Goal: Task Accomplishment & Management: Complete application form

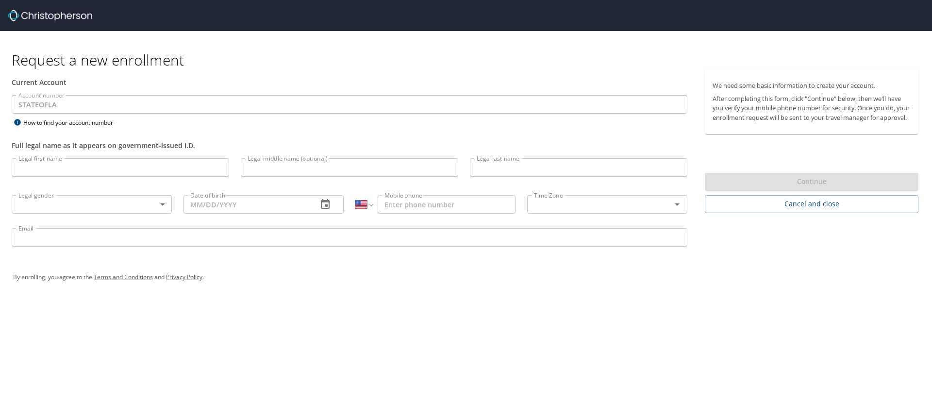
select select "US"
click at [44, 166] on input "Legal first name" at bounding box center [120, 167] width 217 height 18
type input "Rachna"
click at [508, 168] on input "Legal last name" at bounding box center [578, 167] width 217 height 18
type input "Jetly"
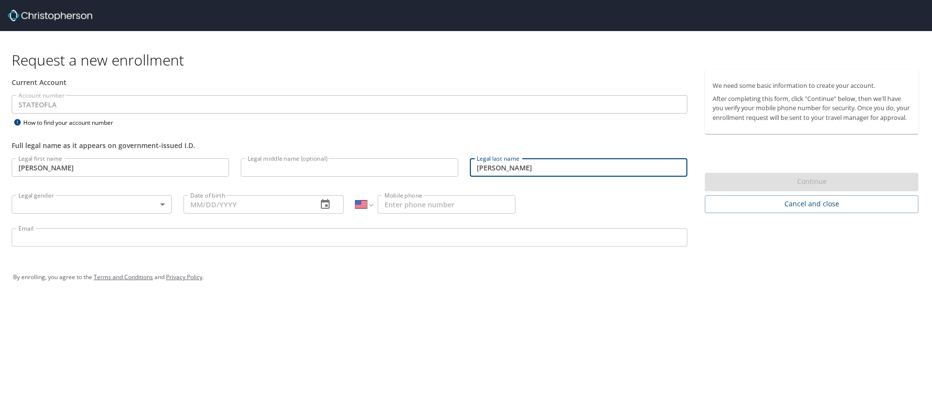
click at [163, 204] on body "Request a new enrollment Current Account Account number STATEOFLA Account numbe…" at bounding box center [466, 208] width 932 height 417
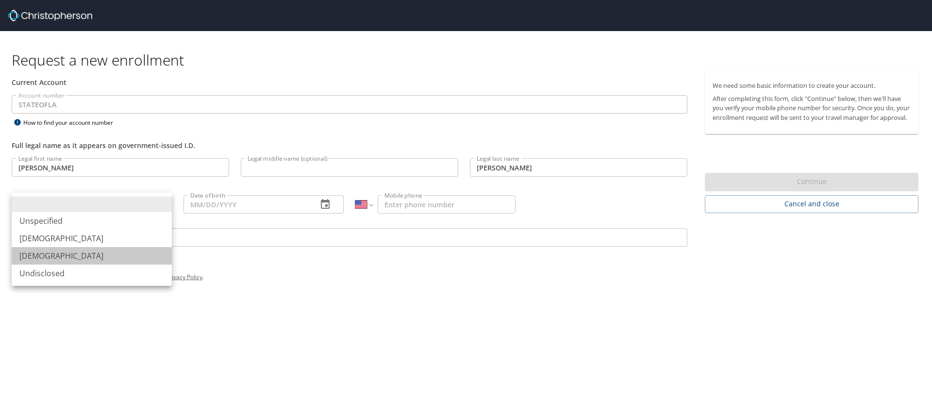
click at [36, 257] on li "Female" at bounding box center [92, 255] width 160 height 17
type input "Female"
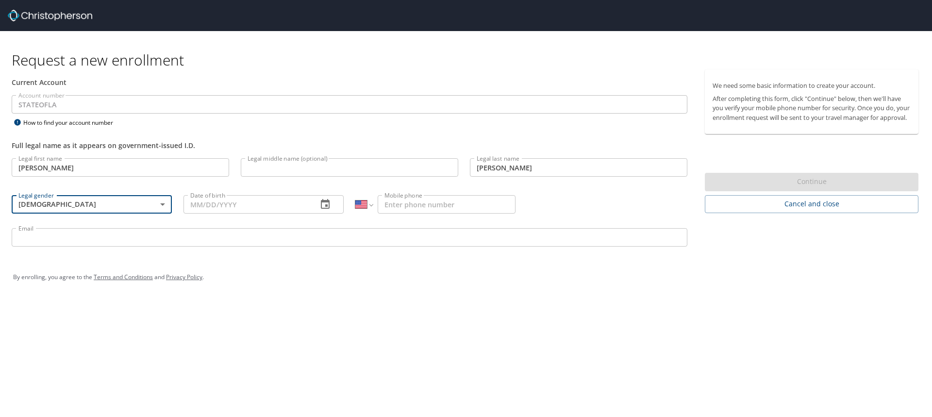
click at [330, 203] on icon "button" at bounding box center [325, 204] width 12 height 12
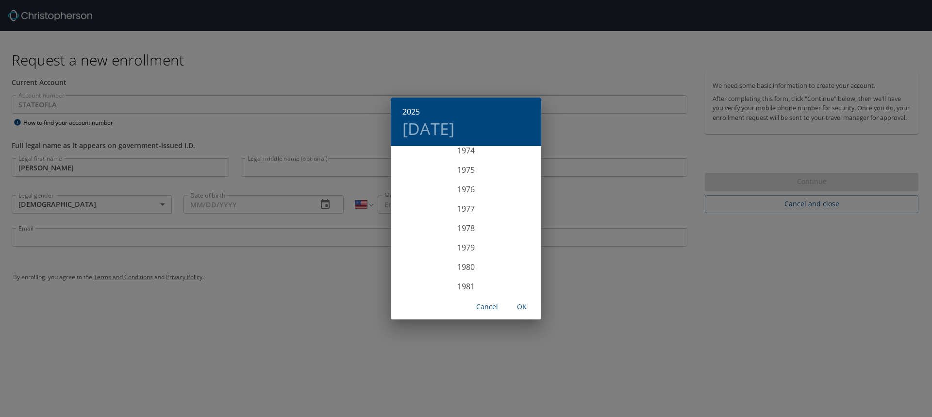
scroll to position [1372, 0]
click at [468, 201] on div "1972" at bounding box center [466, 201] width 150 height 19
click at [518, 166] on div "Mar" at bounding box center [516, 165] width 50 height 36
click at [504, 264] on p "31" at bounding box center [504, 267] width 7 height 6
click at [518, 306] on span "OK" at bounding box center [521, 307] width 23 height 12
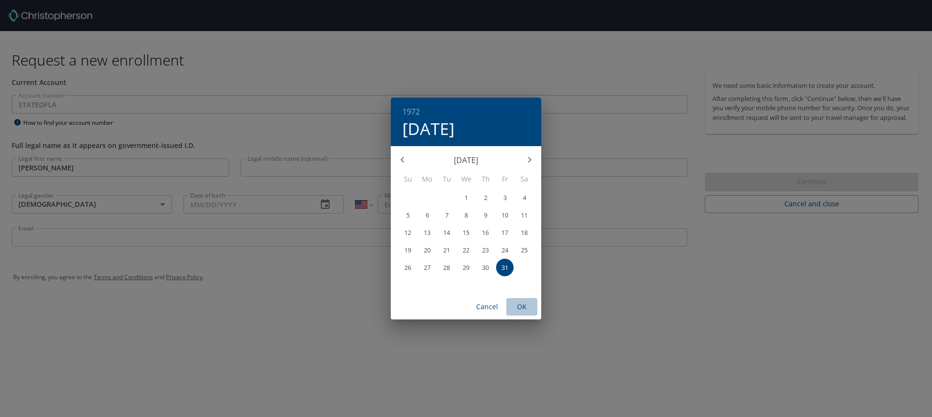
type input "03/31/1972"
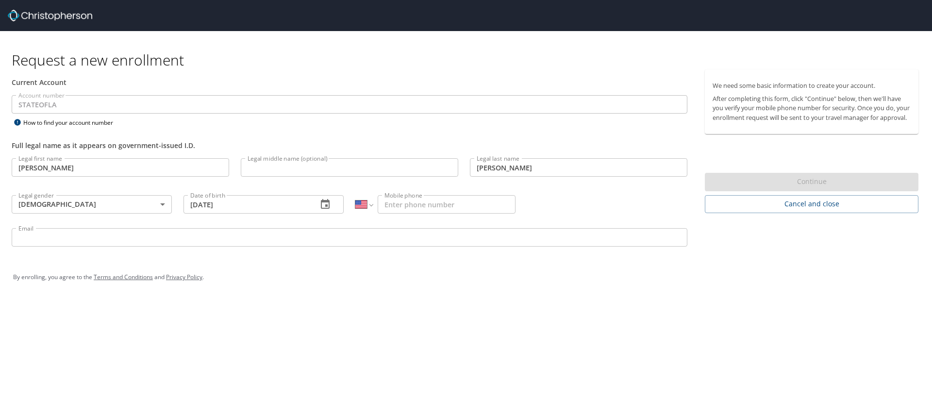
click at [414, 207] on input "Mobile phone" at bounding box center [446, 204] width 138 height 18
type input "(504) 909-0558"
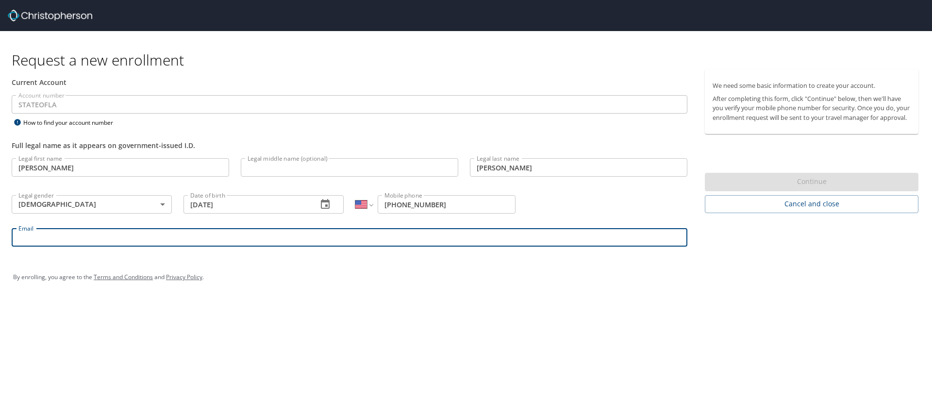
click at [44, 241] on input "Email" at bounding box center [349, 237] width 675 height 18
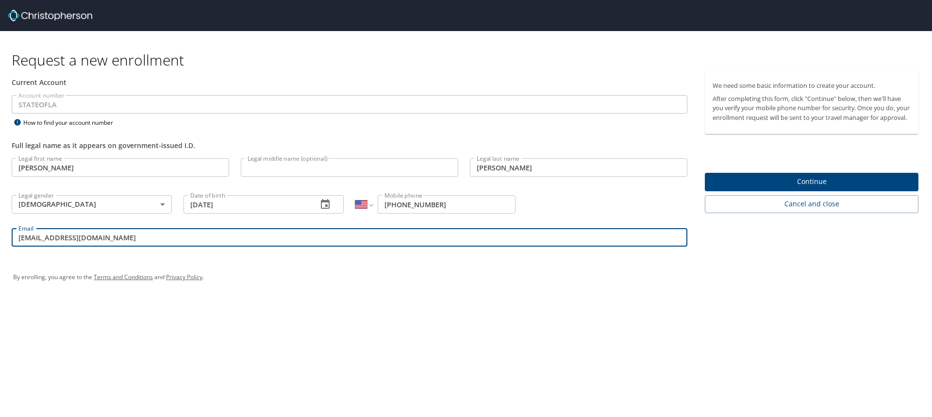
type input "[EMAIL_ADDRESS][DOMAIN_NAME]"
click at [769, 188] on span "Continue" at bounding box center [811, 182] width 198 height 12
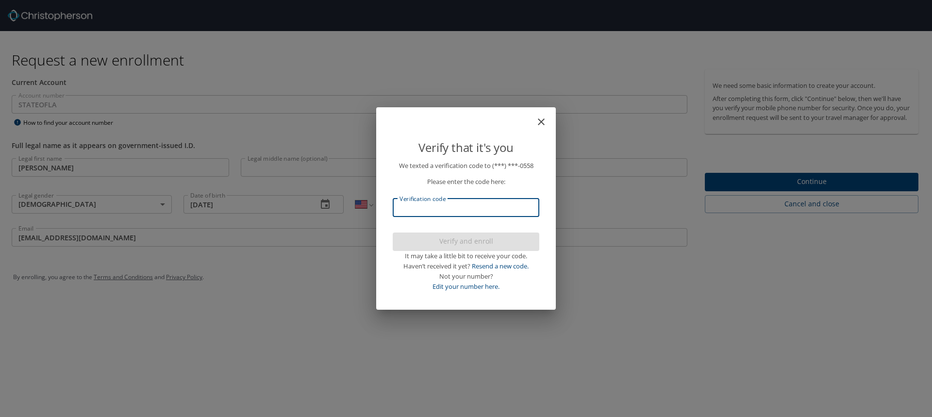
click at [413, 212] on input "Verification code" at bounding box center [466, 207] width 147 height 18
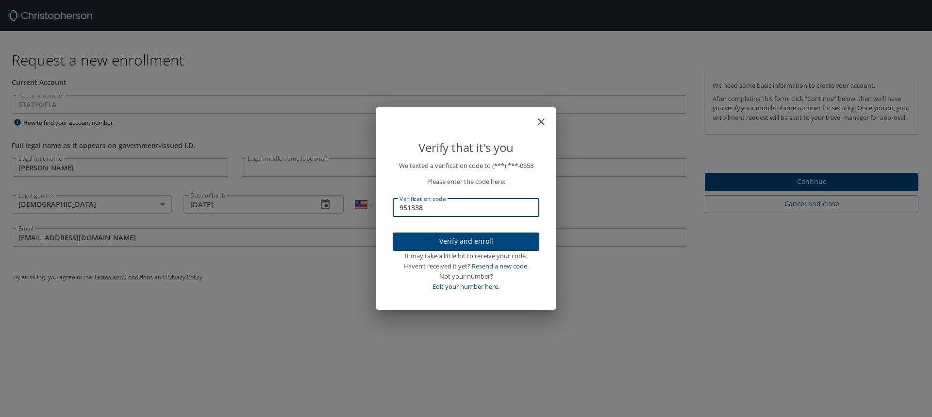
type input "951338"
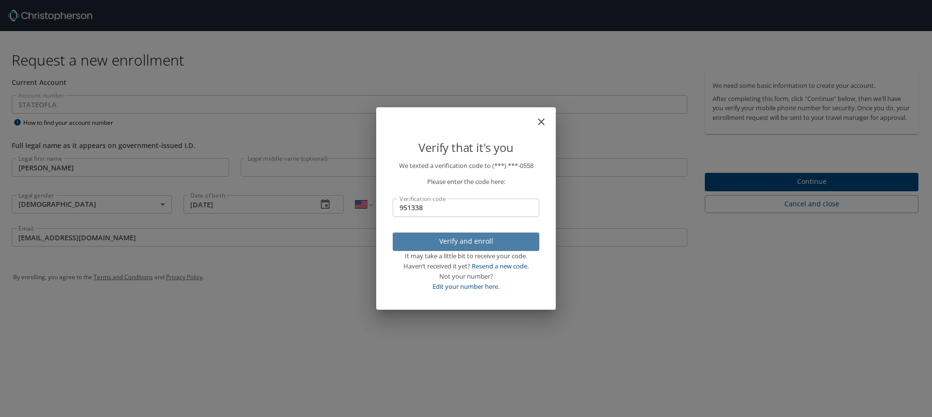
click at [448, 239] on span "Verify and enroll" at bounding box center [465, 241] width 131 height 12
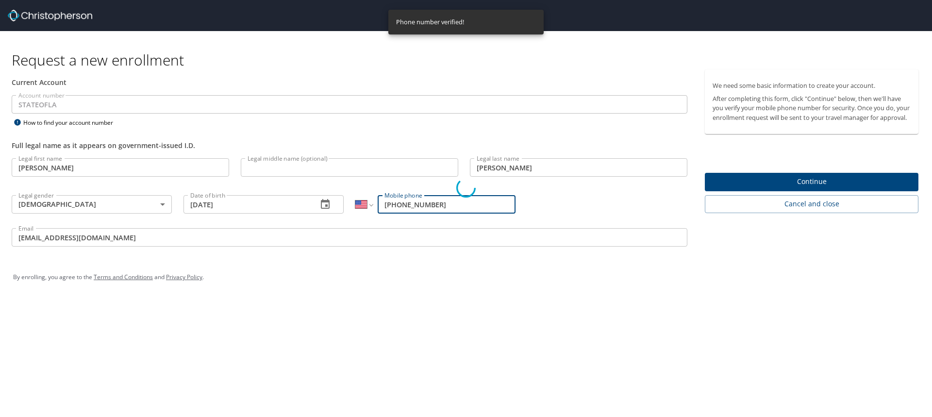
click at [825, 188] on div "Verify that it's you We texted a verification code to (***) ***- 0558 Please en…" at bounding box center [466, 208] width 932 height 417
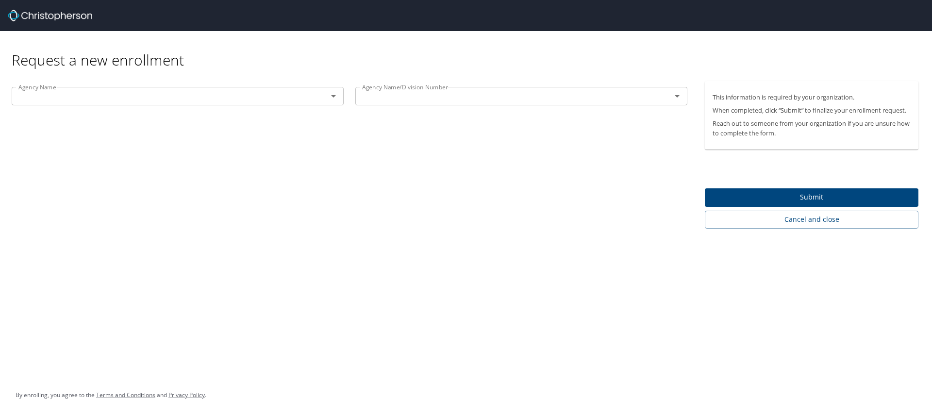
click at [335, 96] on icon "Open" at bounding box center [333, 96] width 12 height 12
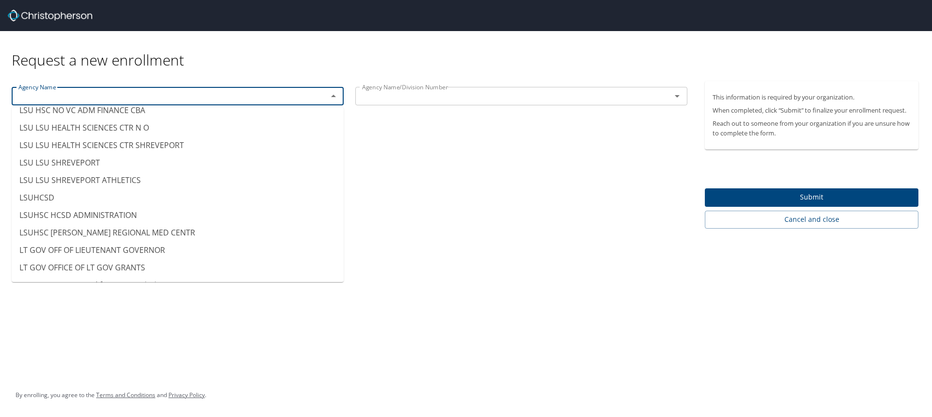
scroll to position [4811, 0]
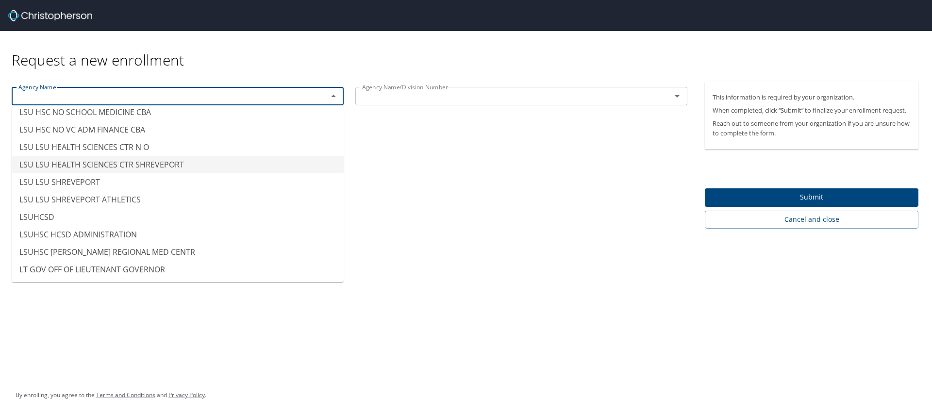
drag, startPoint x: 105, startPoint y: 150, endPoint x: 227, endPoint y: 144, distance: 121.9
click at [220, 146] on li "LSU LSU HEALTH SCIENCES CTR N O" at bounding box center [178, 146] width 332 height 17
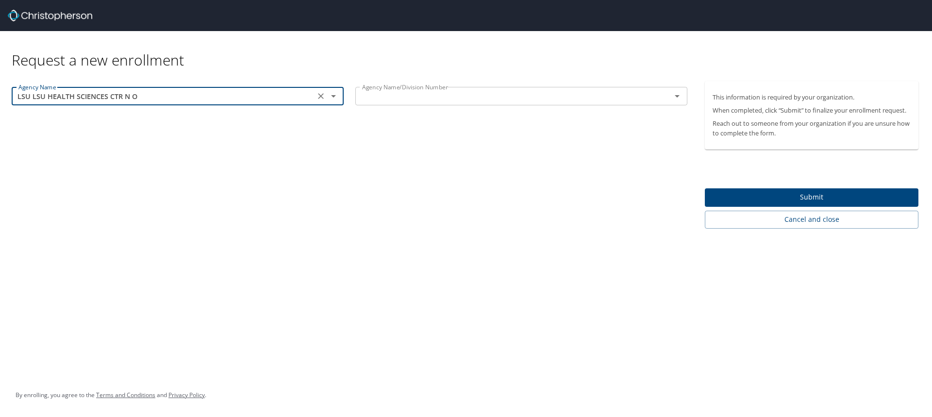
click at [332, 97] on icon "Open" at bounding box center [333, 96] width 12 height 12
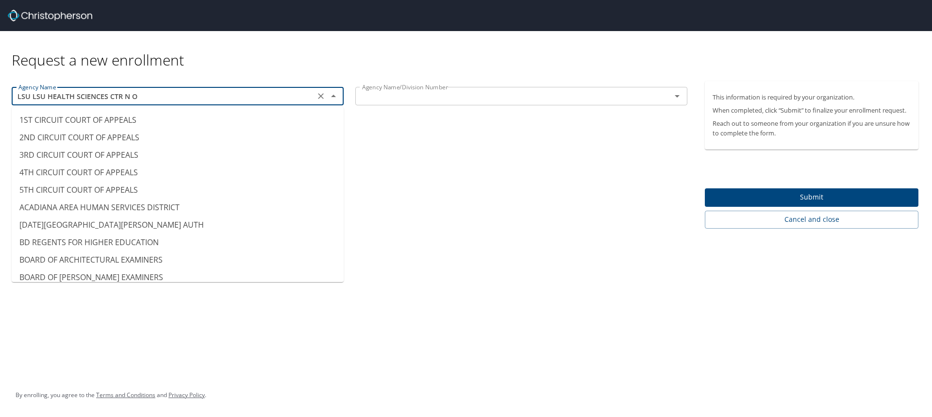
scroll to position [4687, 0]
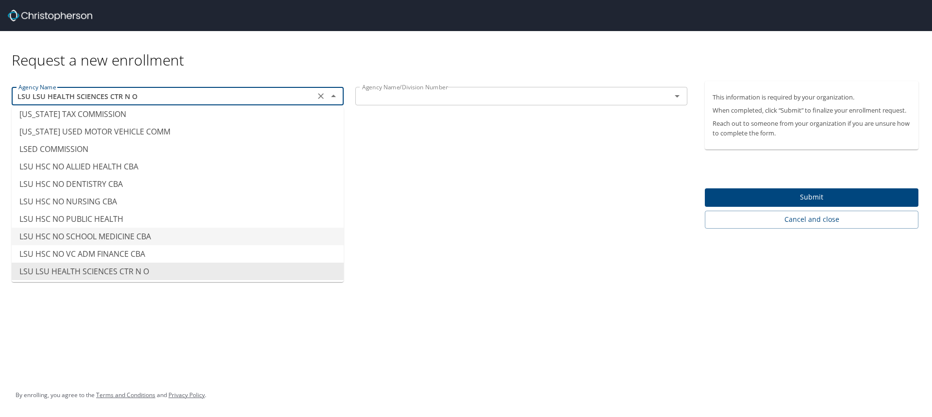
click at [138, 240] on li "LSU HSC NO SCHOOL MEDICINE CBA" at bounding box center [178, 236] width 332 height 17
type input "LSU HSC NO SCHOOL MEDICINE CBA"
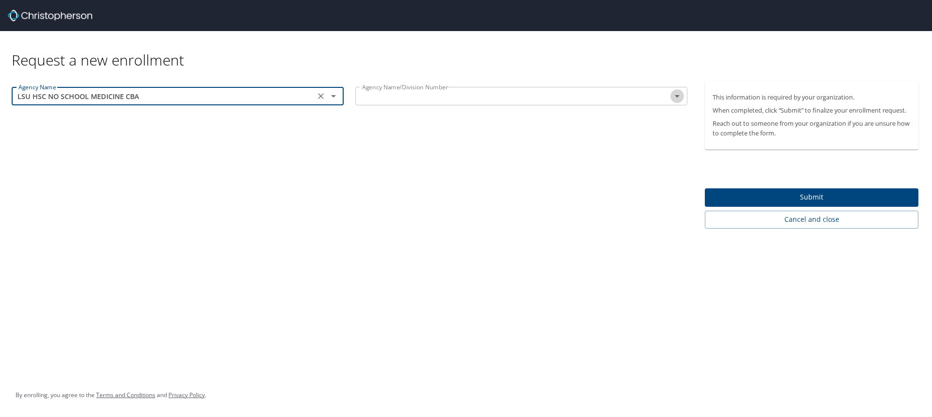
click at [677, 96] on icon "Open" at bounding box center [676, 96] width 5 height 2
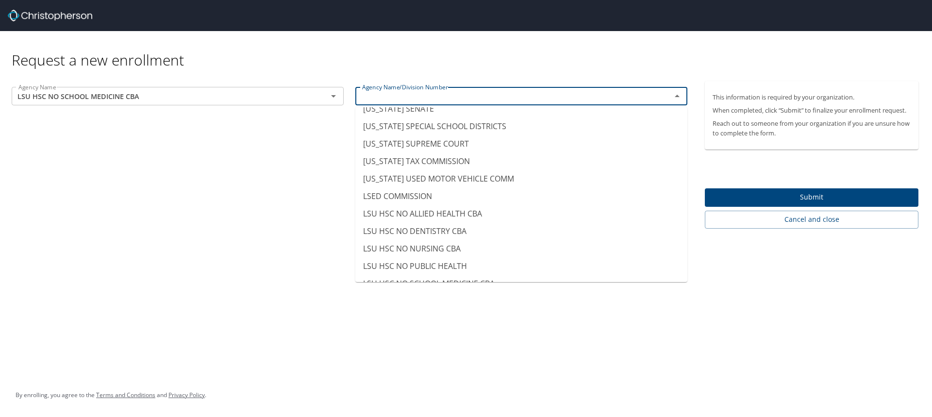
scroll to position [4717, 0]
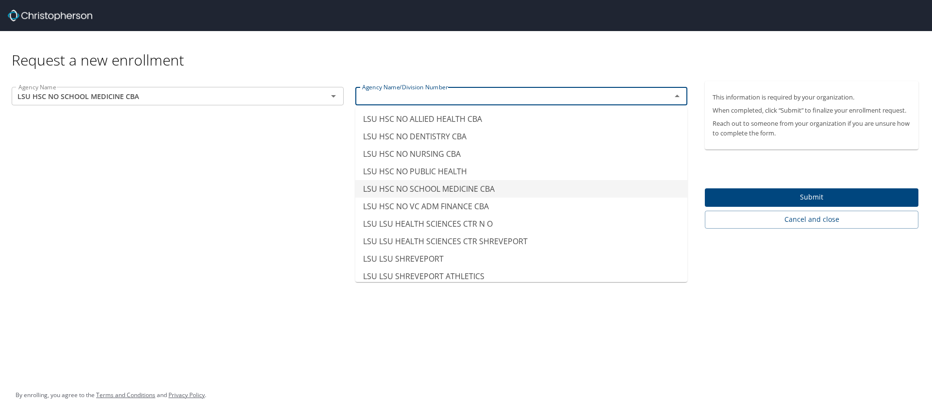
click at [472, 185] on li "LSU HSC NO SCHOOL MEDICINE CBA" at bounding box center [521, 188] width 332 height 17
type input "LSU HSC NO SCHOOL MEDICINE CBA"
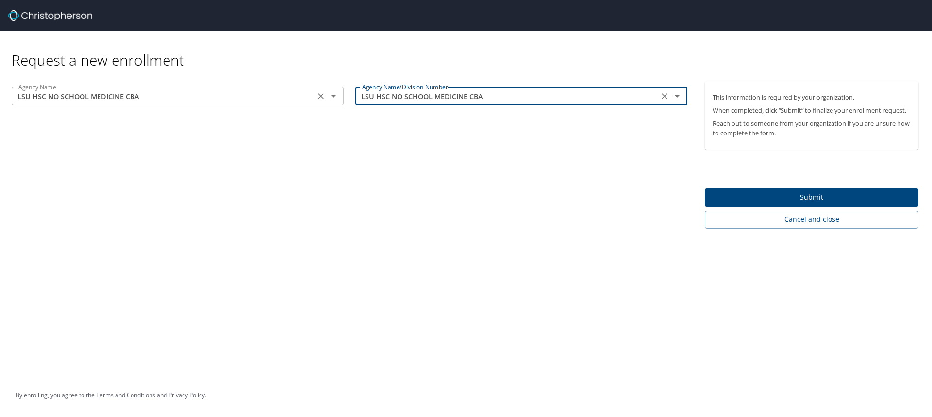
click at [329, 96] on icon "Open" at bounding box center [333, 96] width 12 height 12
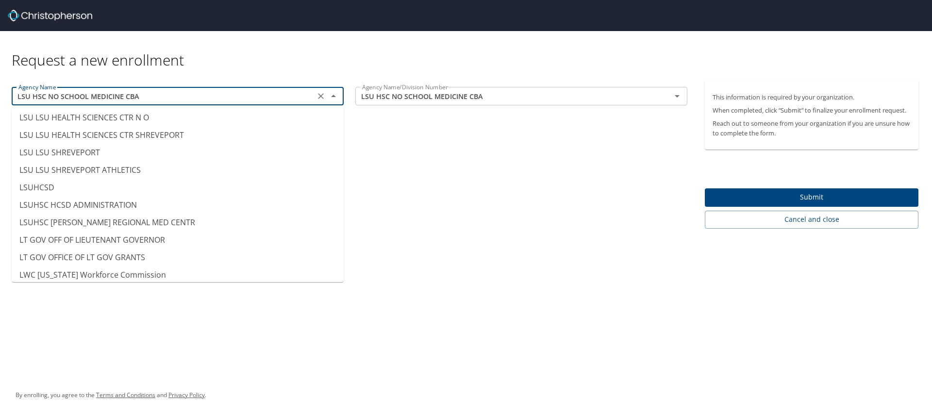
scroll to position [4835, 0]
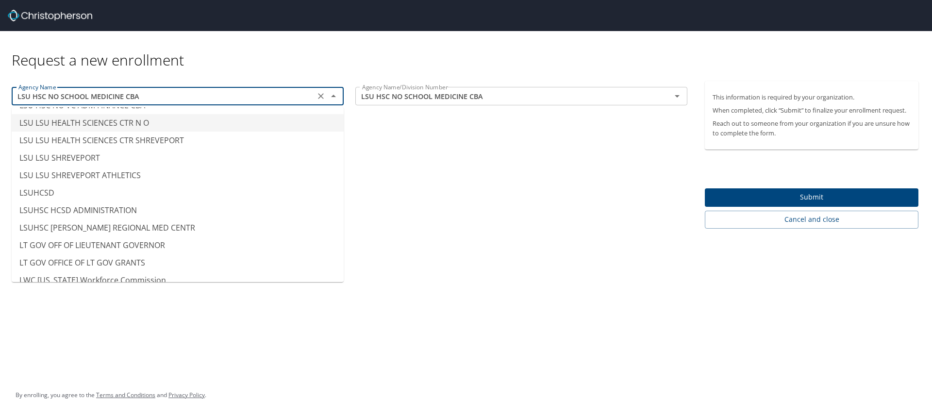
click at [131, 120] on li "LSU LSU HEALTH SCIENCES CTR N O" at bounding box center [178, 122] width 332 height 17
type input "LSU LSU HEALTH SCIENCES CTR N O"
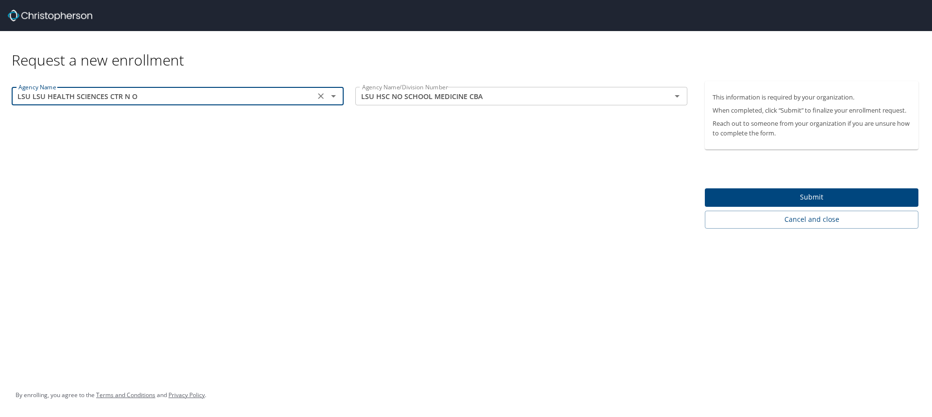
click at [807, 198] on span "Submit" at bounding box center [811, 197] width 198 height 12
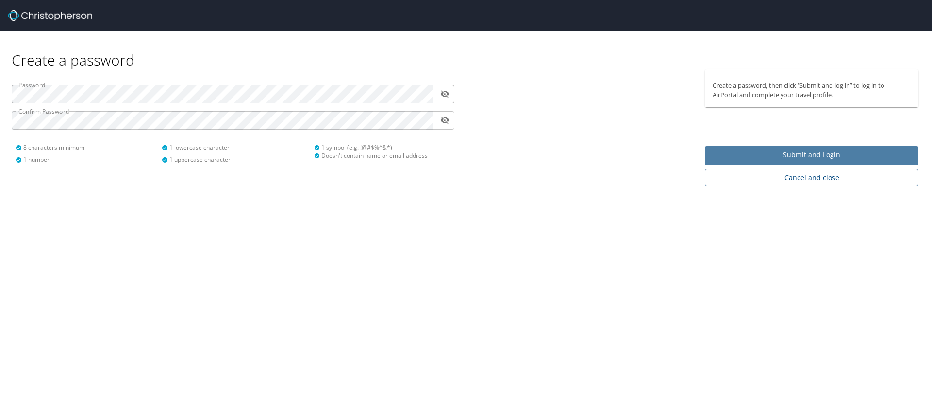
click at [749, 163] on button "Submit and Login" at bounding box center [810, 155] width 213 height 19
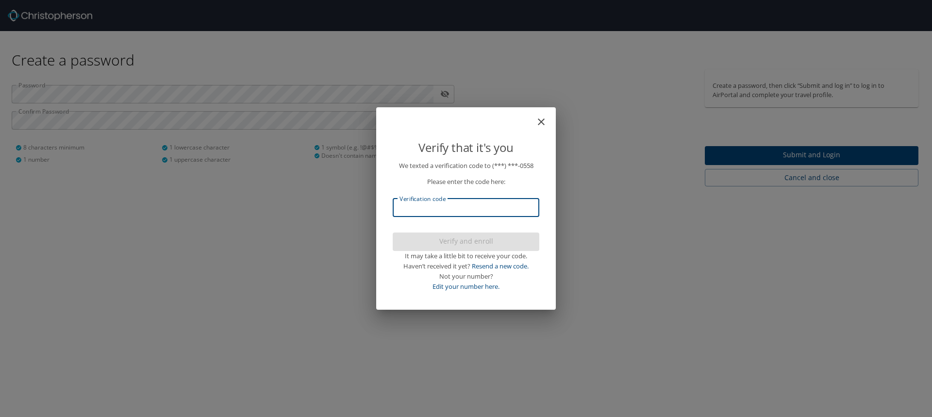
click at [419, 203] on input "Verification code" at bounding box center [466, 207] width 147 height 18
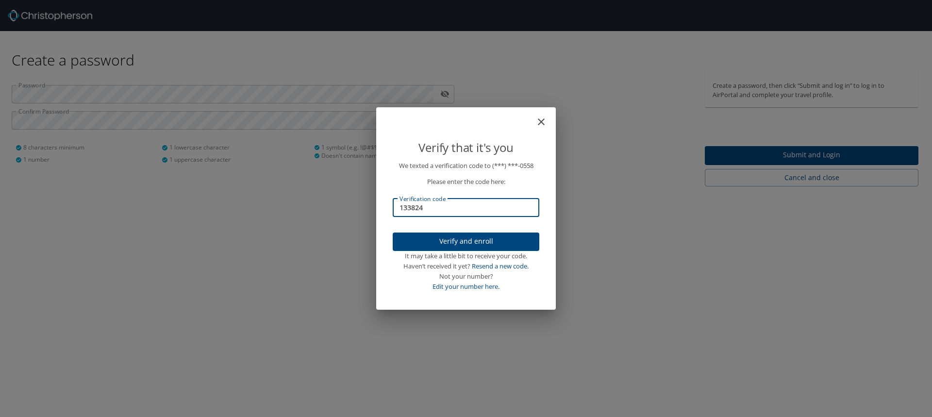
type input "133824"
click at [440, 245] on span "Verify and enroll" at bounding box center [465, 241] width 131 height 12
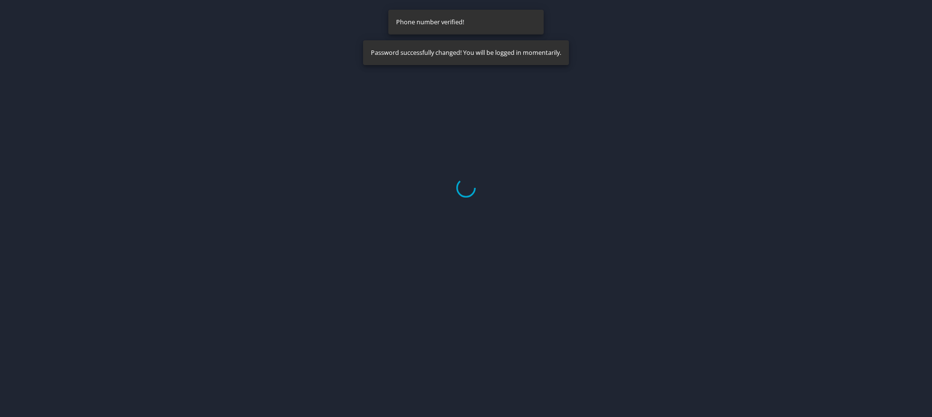
select select "US"
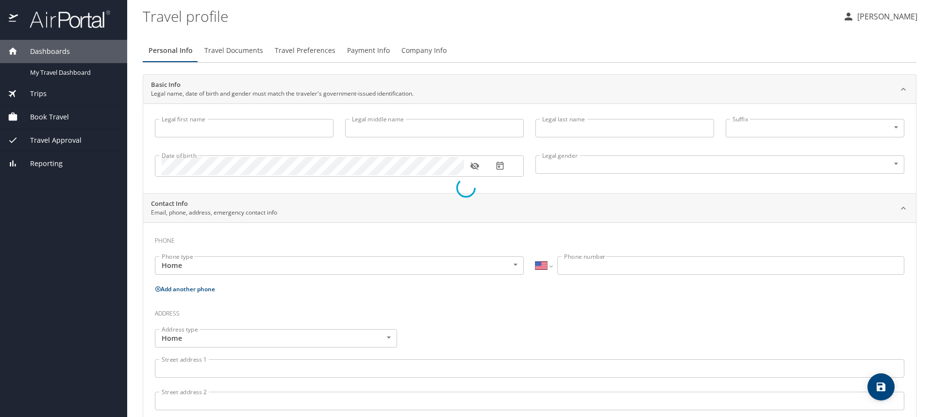
type input "Rachna"
type input "Jetly"
type input "Female"
select select "US"
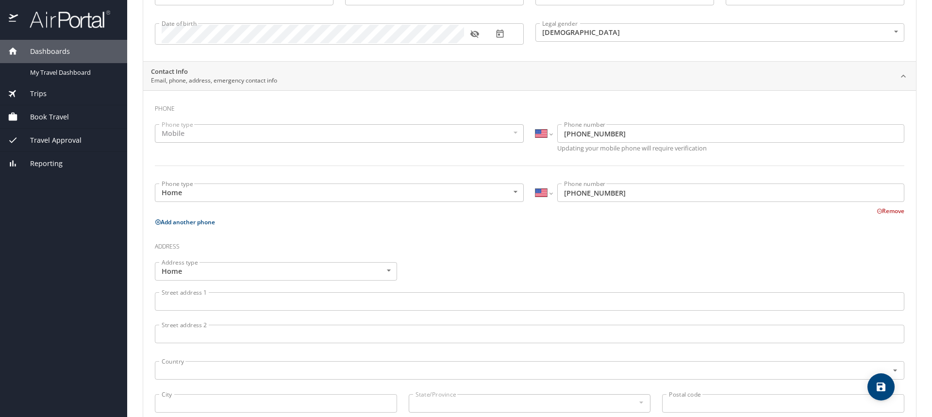
scroll to position [136, 0]
click at [186, 189] on body "Dashboards My Travel Dashboard Trips Current / Future Trips Past Trips Trips Mi…" at bounding box center [466, 208] width 932 height 417
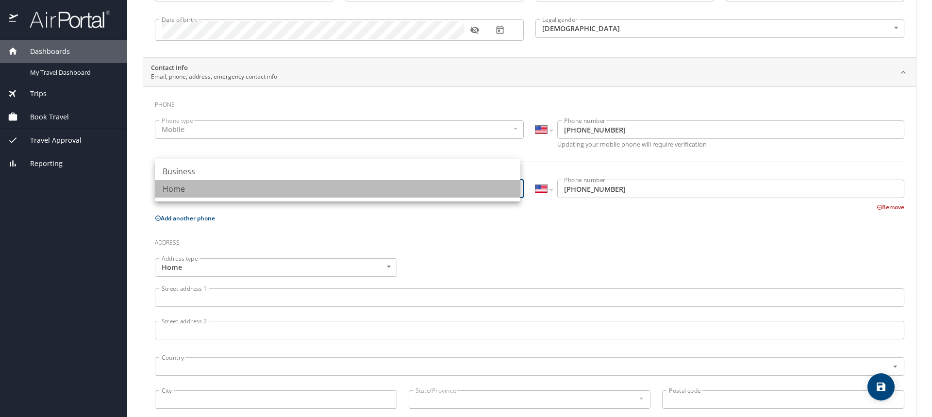
click at [222, 188] on li "Home" at bounding box center [337, 188] width 365 height 17
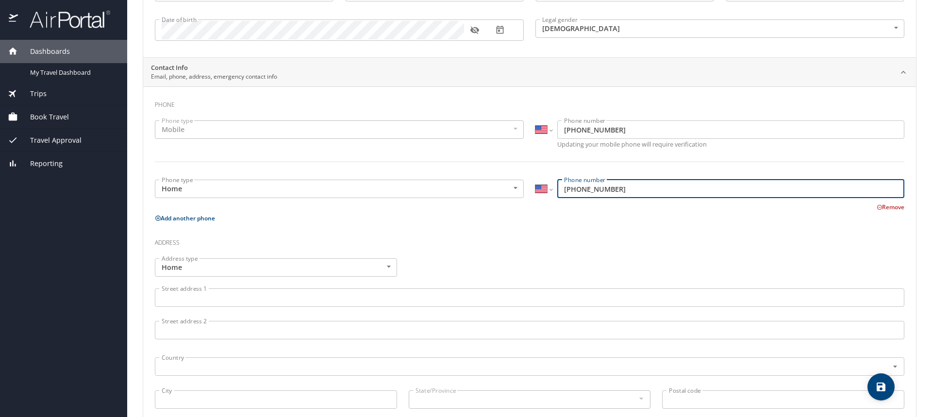
click at [614, 187] on input "(504) 909-0558" at bounding box center [730, 189] width 347 height 18
type input "(504) 909-0559"
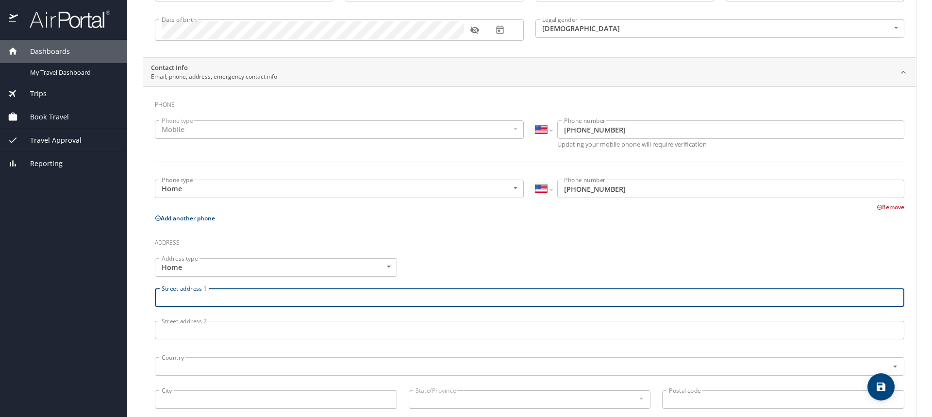
click at [213, 300] on input "Street address 1" at bounding box center [529, 297] width 749 height 18
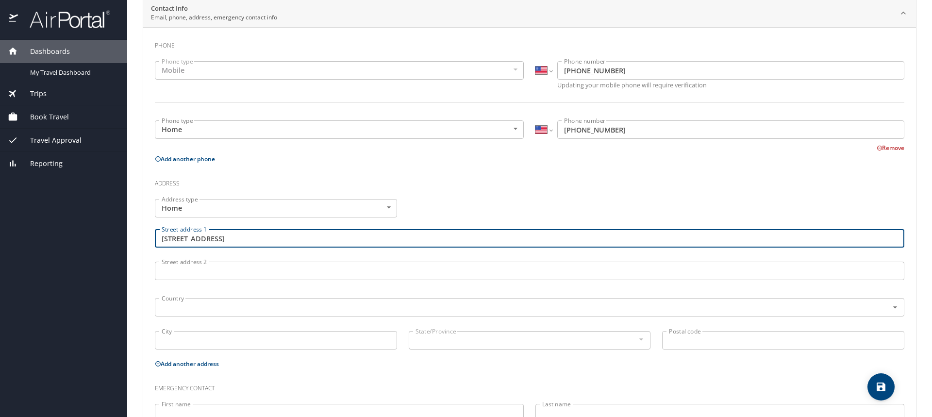
scroll to position [221, 0]
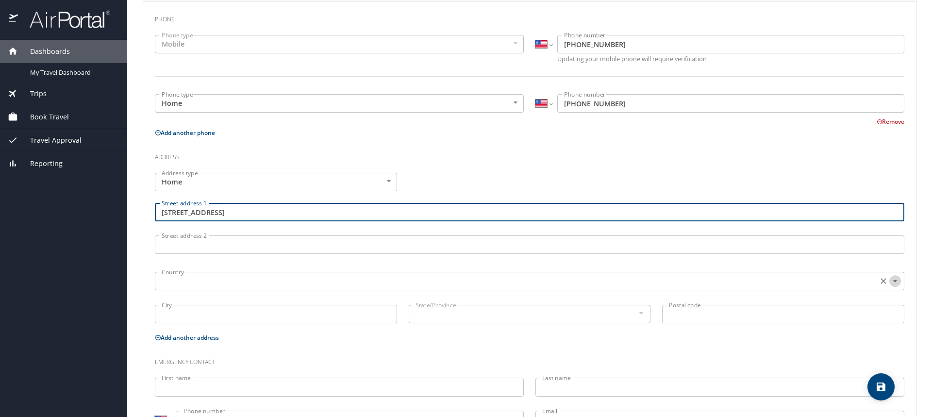
click at [890, 279] on icon "Open" at bounding box center [895, 281] width 10 height 10
type input "4815 Rue Laurent"
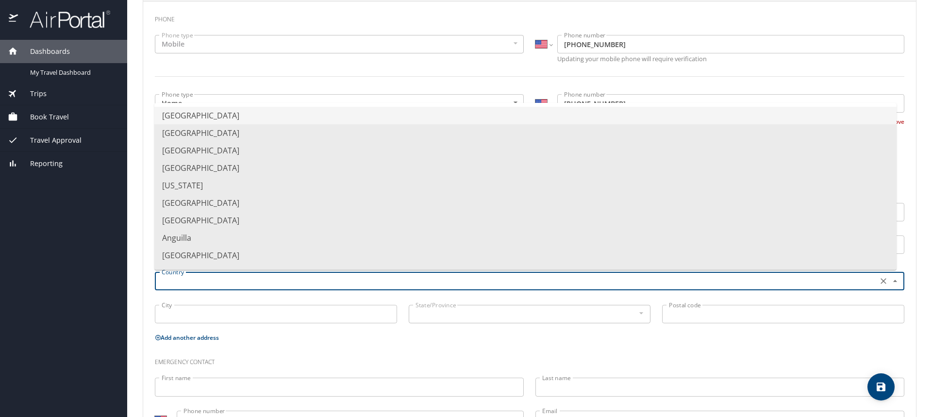
click at [286, 118] on li "United States of America" at bounding box center [525, 115] width 742 height 17
type input "United States of America"
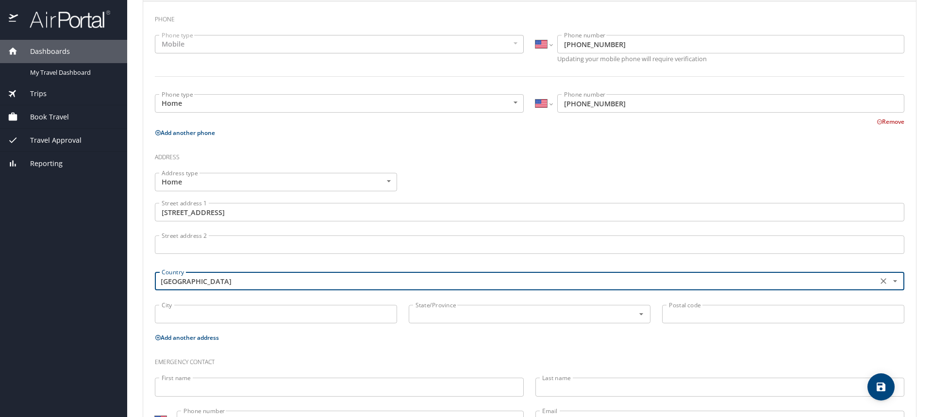
click at [307, 310] on input "City" at bounding box center [276, 314] width 242 height 18
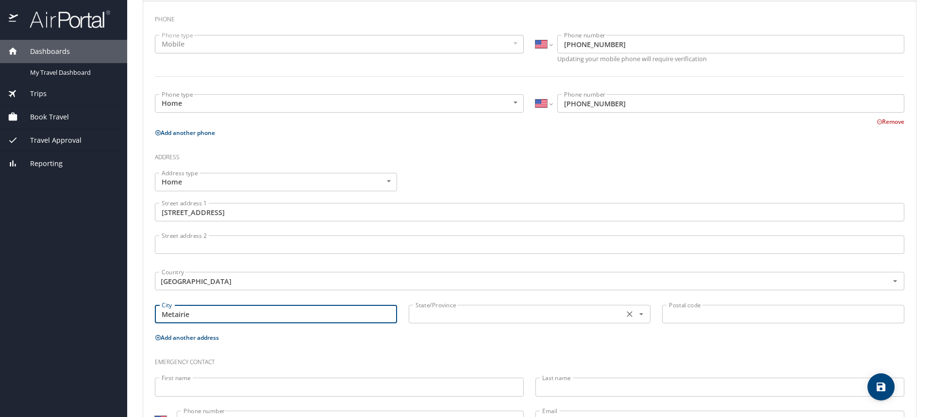
type input "Metairie"
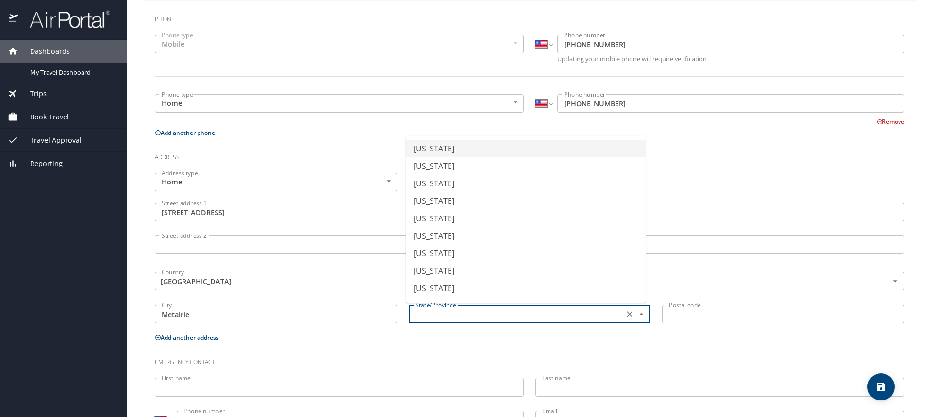
click at [522, 319] on input "text" at bounding box center [515, 314] width 208 height 13
click at [492, 291] on li "Louisiana" at bounding box center [526, 287] width 240 height 17
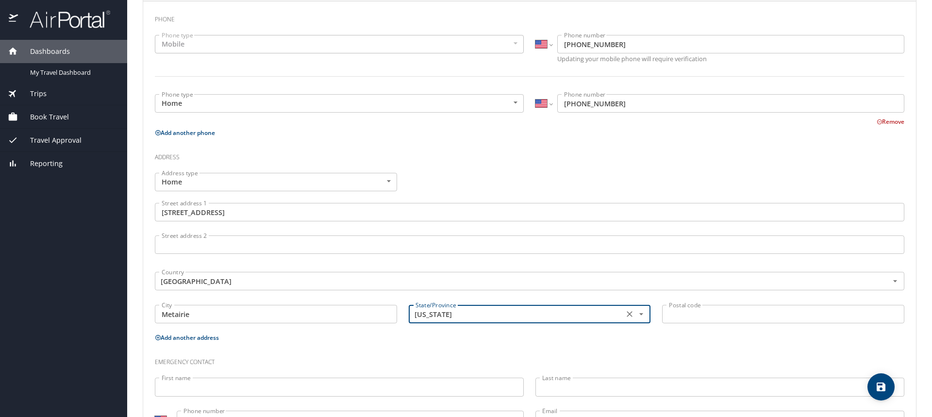
type input "Louisiana"
click at [668, 315] on input "Postal code" at bounding box center [783, 314] width 242 height 18
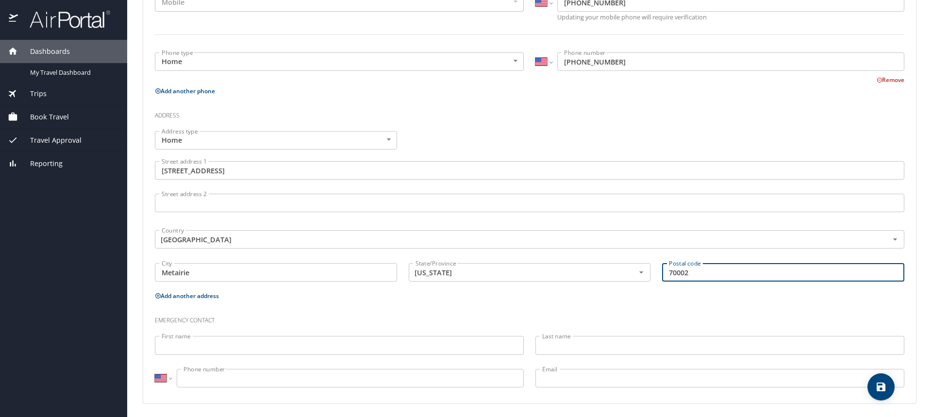
scroll to position [265, 0]
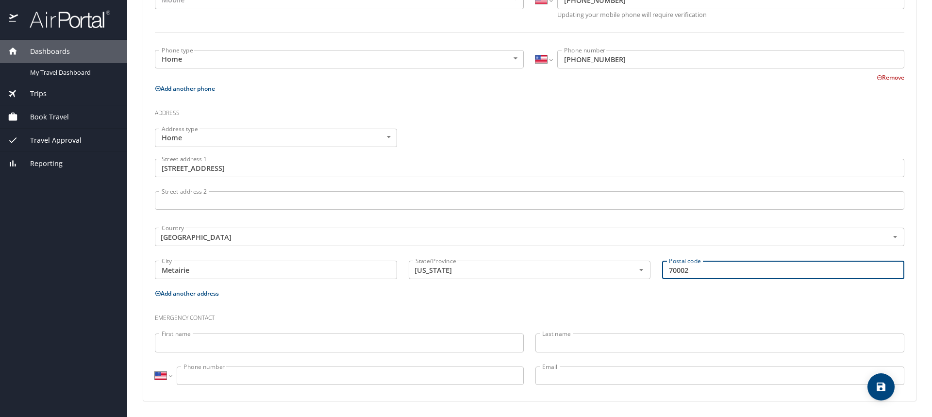
type input "70002"
click at [197, 346] on input "First name" at bounding box center [339, 342] width 369 height 18
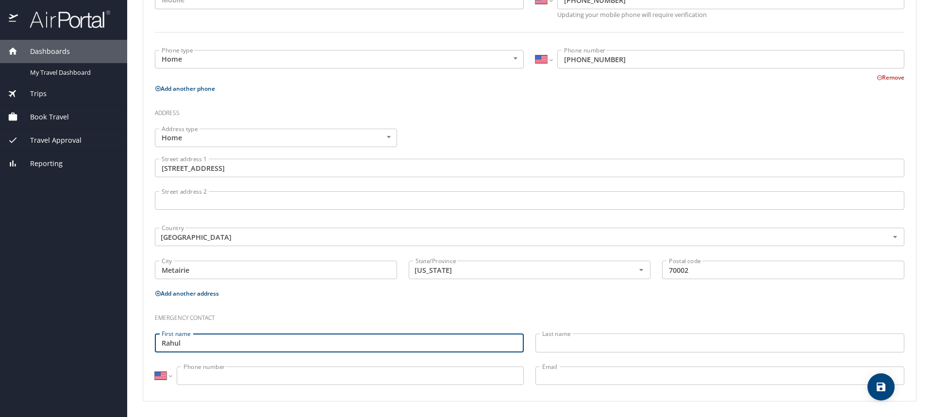
type input "Rahul"
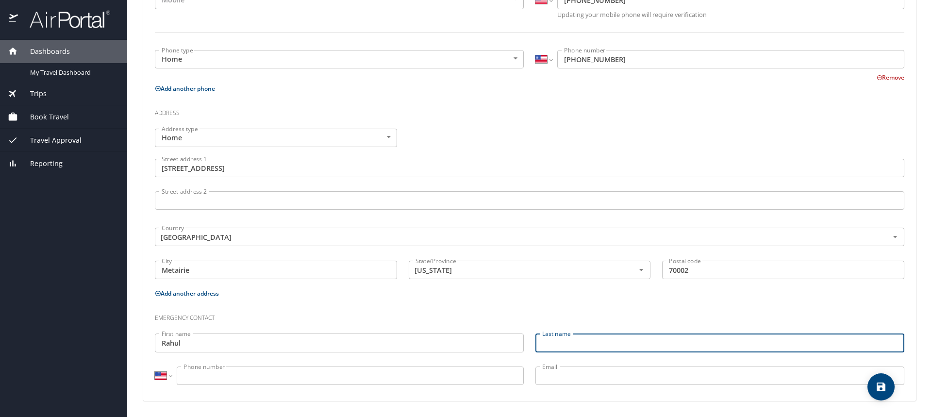
click at [548, 347] on input "Last name" at bounding box center [719, 342] width 369 height 18
type input "Shridhar"
click at [220, 379] on input "Phone number" at bounding box center [350, 375] width 347 height 18
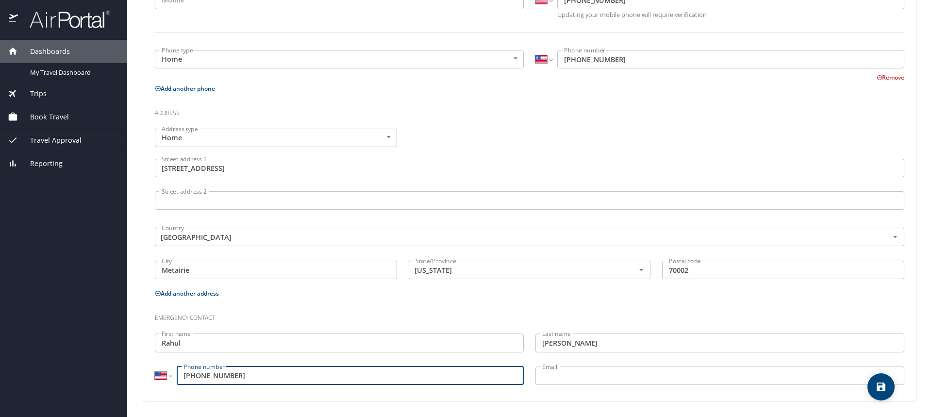
type input "(504) 909-0559"
click at [540, 381] on input "Email" at bounding box center [719, 375] width 369 height 18
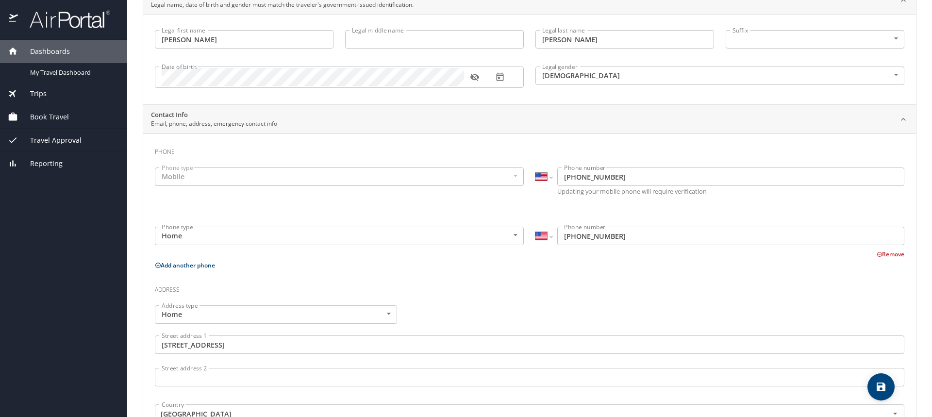
scroll to position [0, 0]
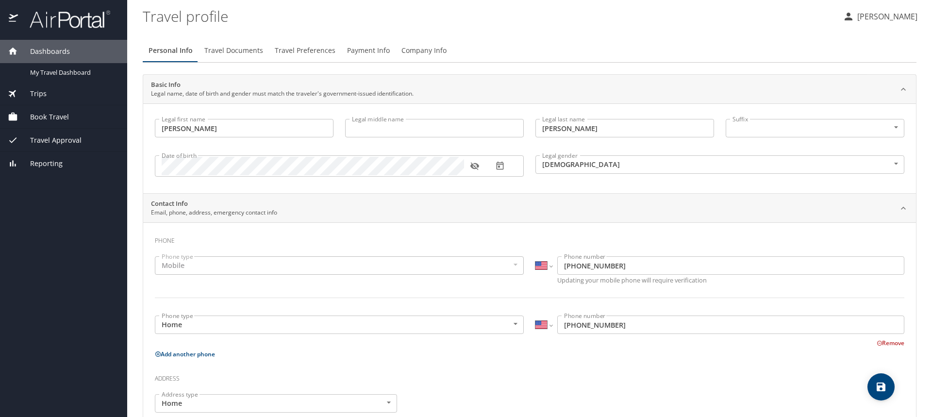
type input "rashridhar@gmail.com"
click at [244, 50] on span "Travel Documents" at bounding box center [233, 51] width 59 height 12
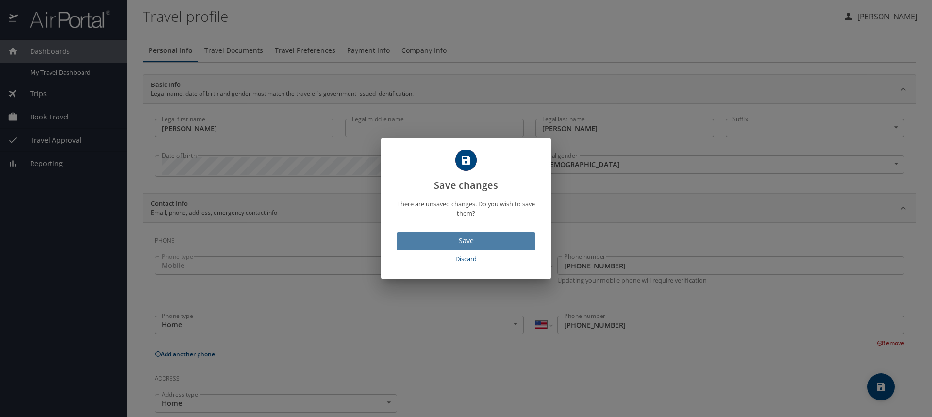
click at [449, 236] on span "Save" at bounding box center [465, 241] width 123 height 12
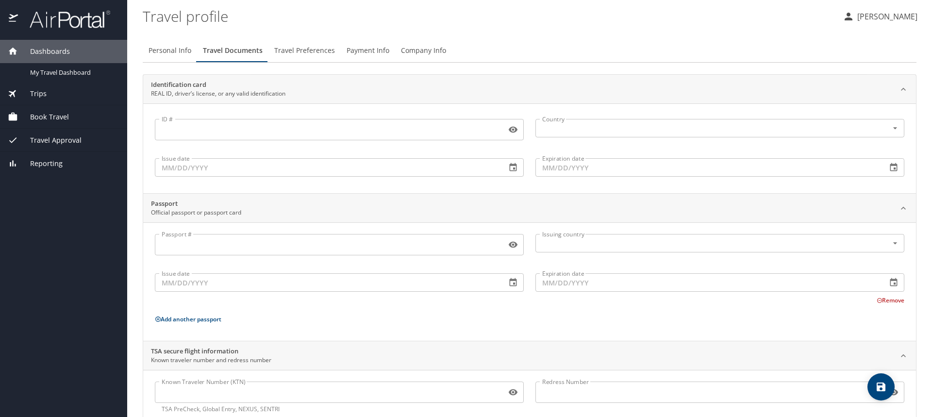
click at [191, 134] on input "ID #" at bounding box center [328, 129] width 347 height 18
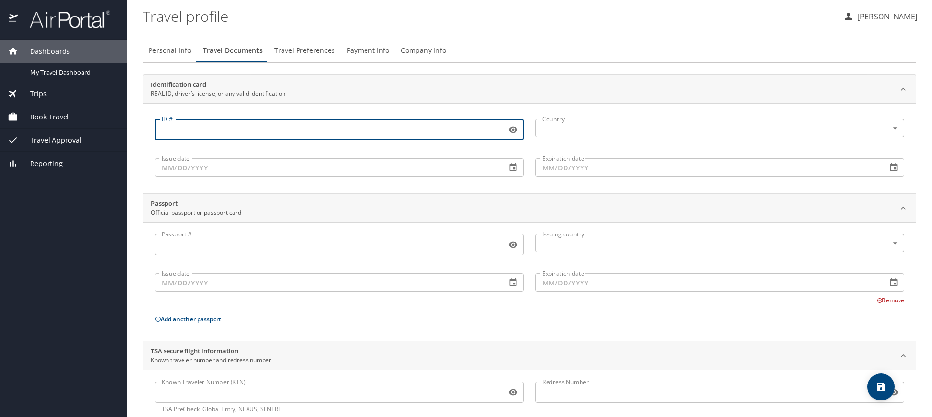
click at [170, 129] on input "ID #" at bounding box center [328, 129] width 347 height 18
type input "007807531"
click at [554, 127] on input "text" at bounding box center [705, 128] width 334 height 13
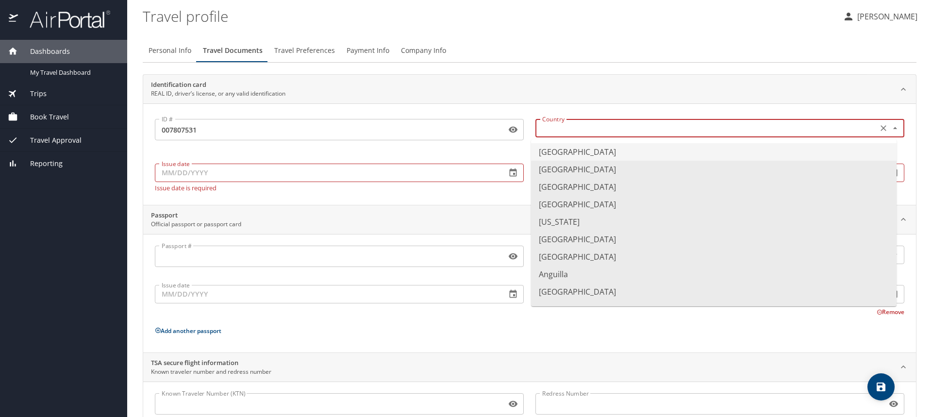
click at [541, 155] on li "United States of America" at bounding box center [713, 151] width 365 height 17
type input "United States of America"
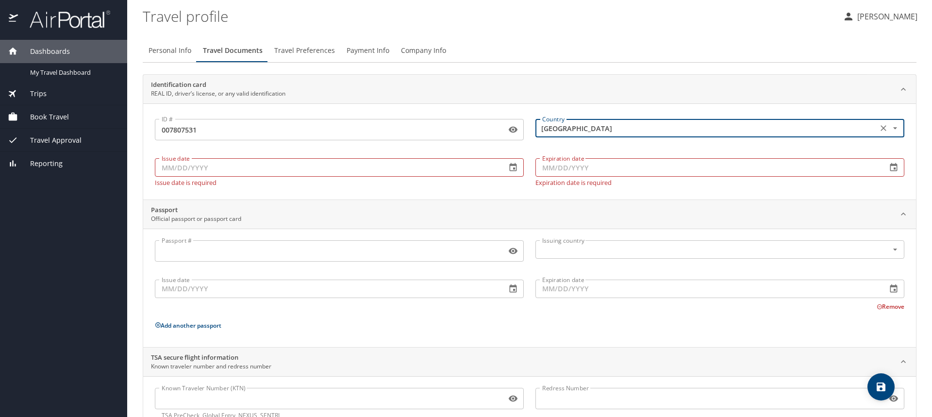
click at [250, 170] on input "Issue date" at bounding box center [327, 167] width 344 height 18
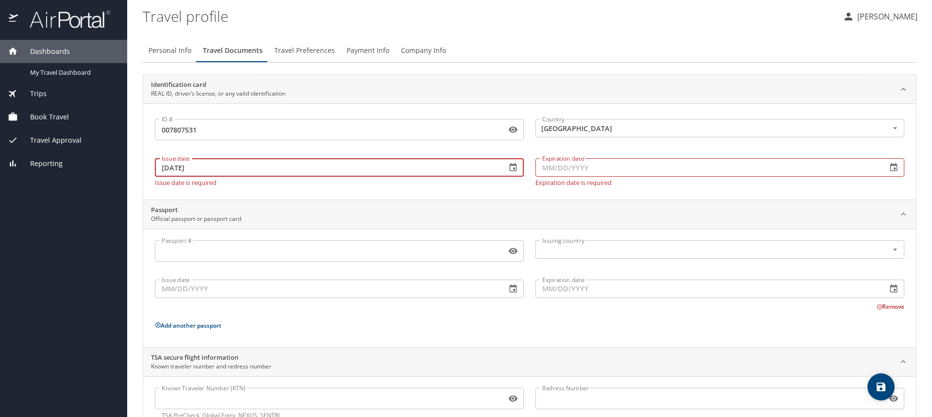
type input "12/20/2021"
click at [556, 168] on input "Expiration date" at bounding box center [707, 167] width 344 height 18
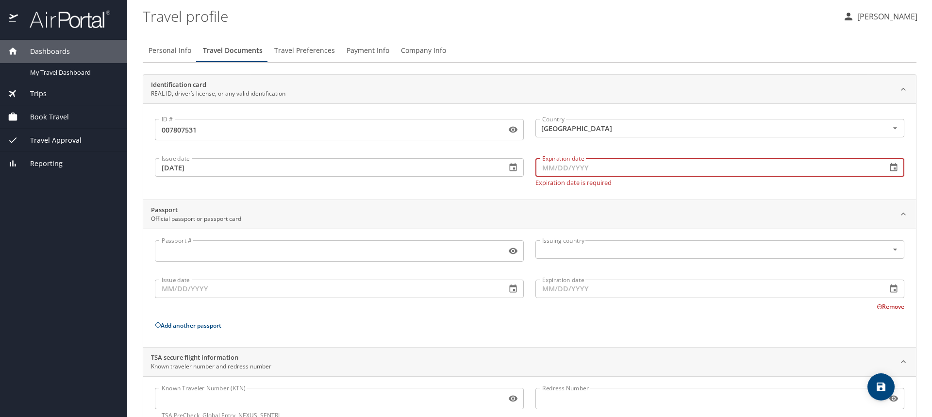
type input "1_/__/____"
type input "03/31/2028"
click at [630, 189] on div "ID # 007807531 ID # Country United States of America Country Issue date 12/20/2…" at bounding box center [529, 151] width 772 height 96
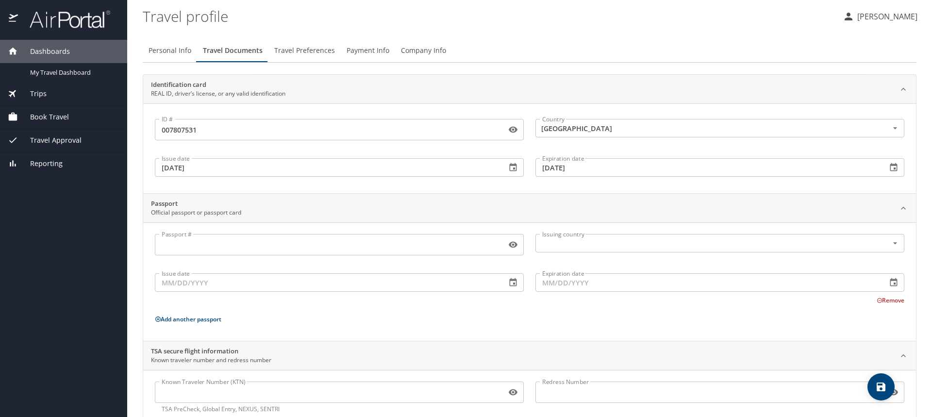
click at [802, 196] on div "Passport Official passport or passport card" at bounding box center [529, 208] width 772 height 29
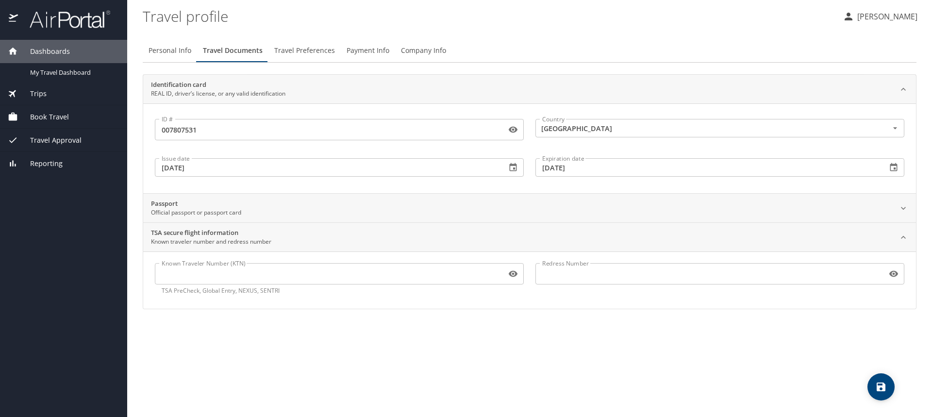
click at [906, 207] on icon at bounding box center [903, 208] width 10 height 10
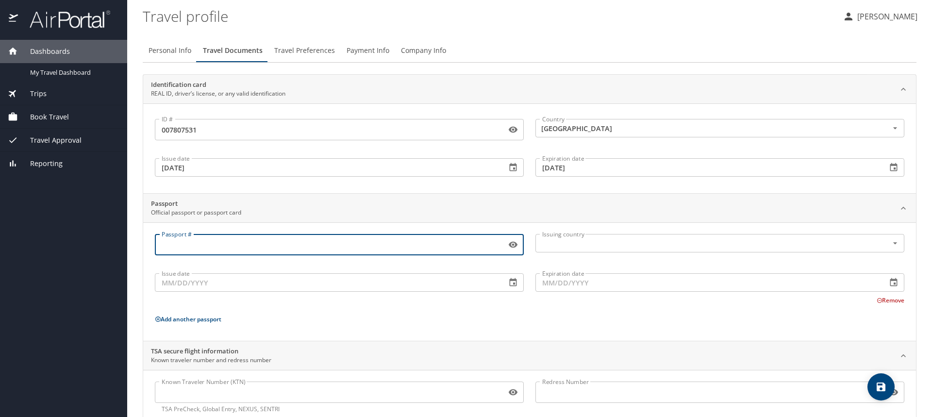
click at [186, 250] on input "Passport #" at bounding box center [328, 244] width 347 height 18
click at [890, 243] on icon "Open" at bounding box center [895, 243] width 10 height 10
type input "579890563"
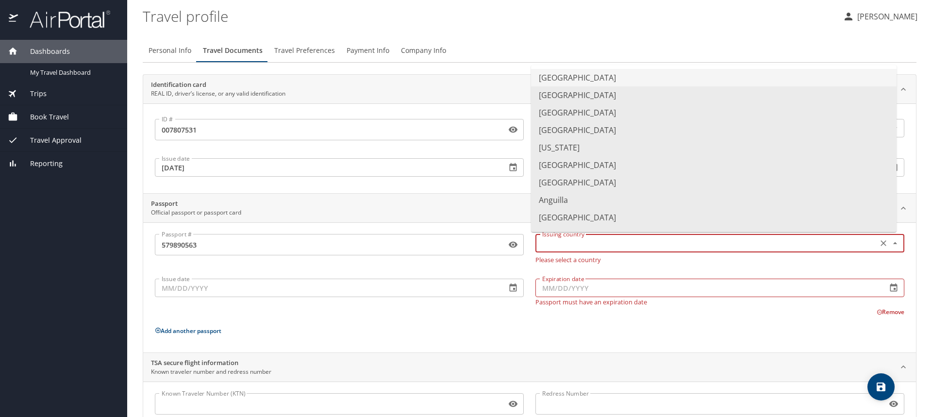
click at [573, 79] on li "United States of America" at bounding box center [713, 77] width 365 height 17
type input "United States of America"
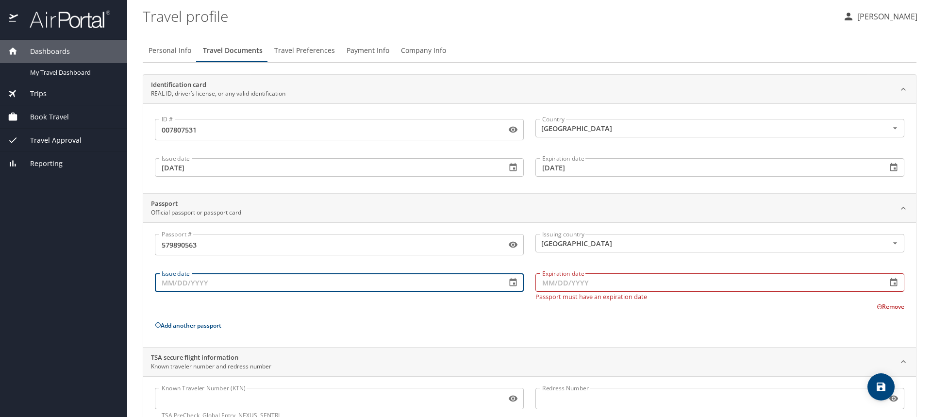
click at [182, 291] on input "Issue date" at bounding box center [327, 282] width 344 height 18
type input "11/03/2017"
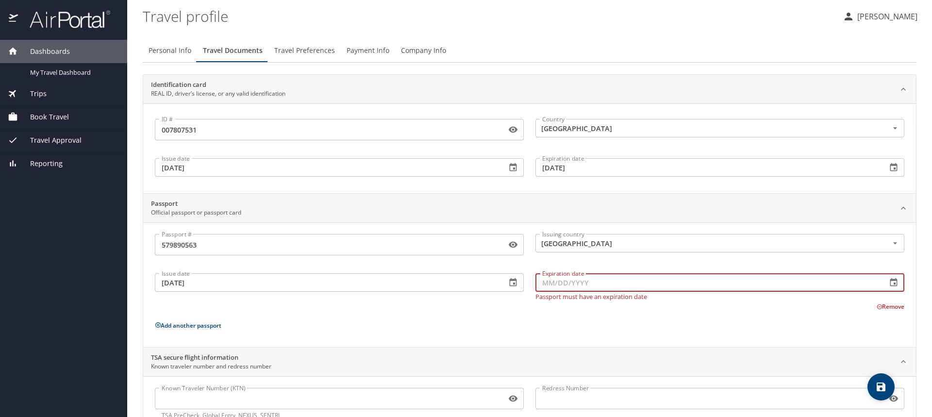
click at [551, 284] on input "Expiration date" at bounding box center [707, 282] width 344 height 18
type input "11/02/2027"
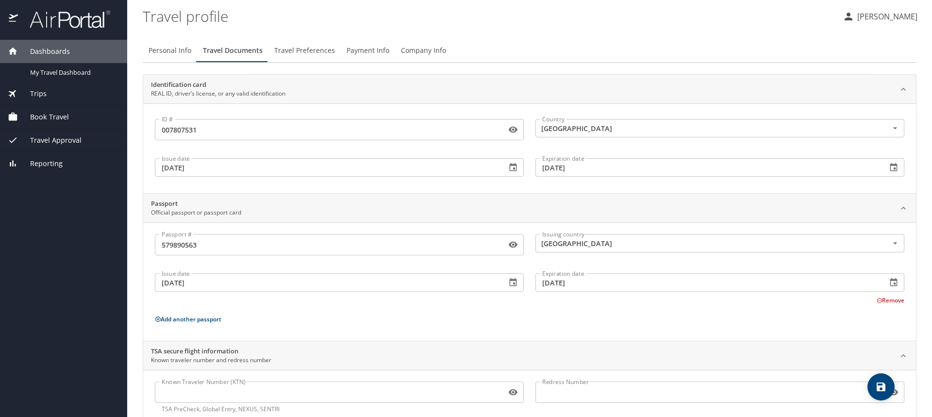
click at [796, 322] on p "Add another passport" at bounding box center [529, 319] width 749 height 12
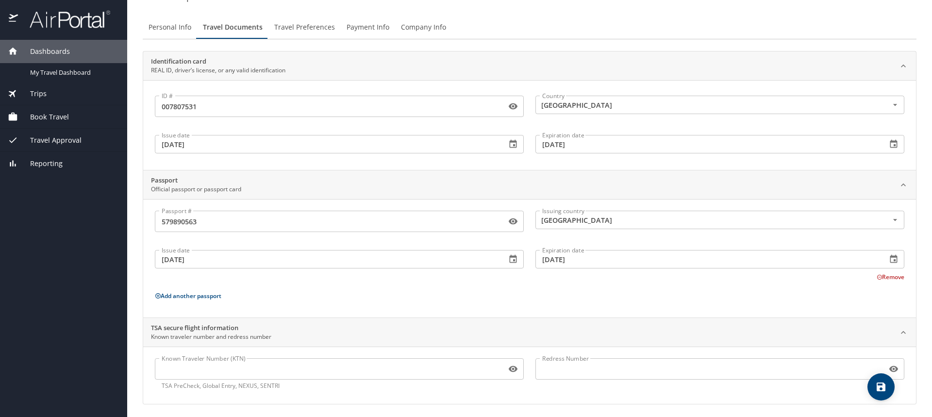
scroll to position [26, 0]
click at [880, 388] on icon "save" at bounding box center [881, 387] width 12 height 12
click at [313, 21] on span "Travel Preferences" at bounding box center [304, 24] width 61 height 12
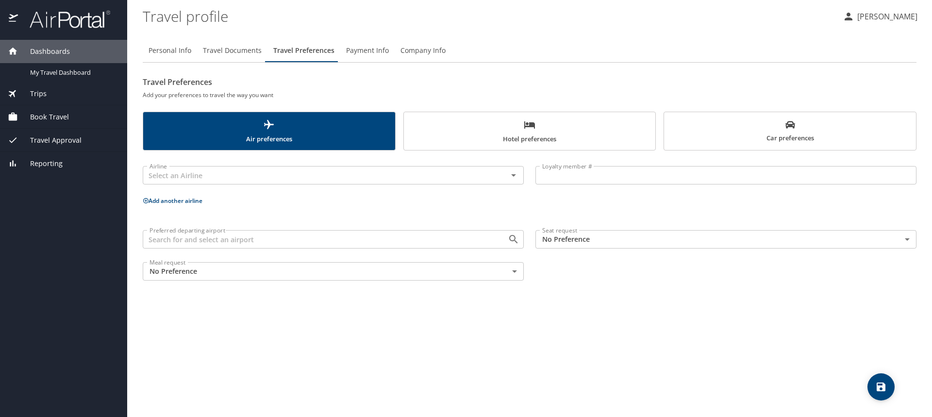
scroll to position [0, 0]
click at [352, 51] on span "Payment Info" at bounding box center [367, 51] width 43 height 12
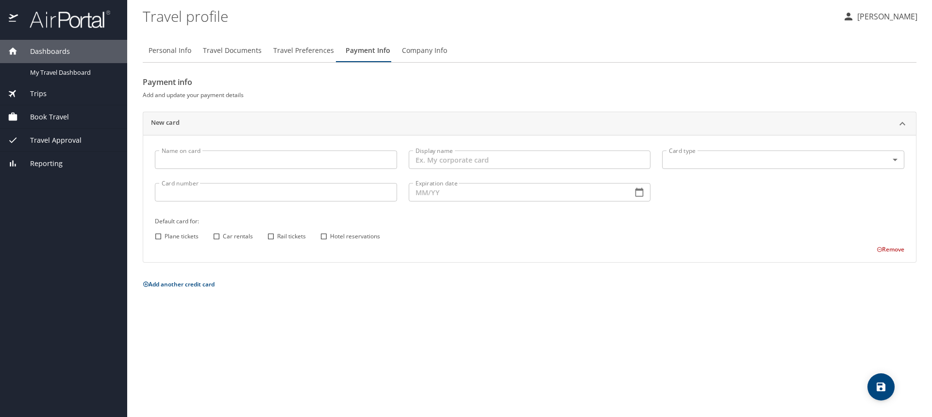
click at [407, 50] on span "Company Info" at bounding box center [424, 51] width 45 height 12
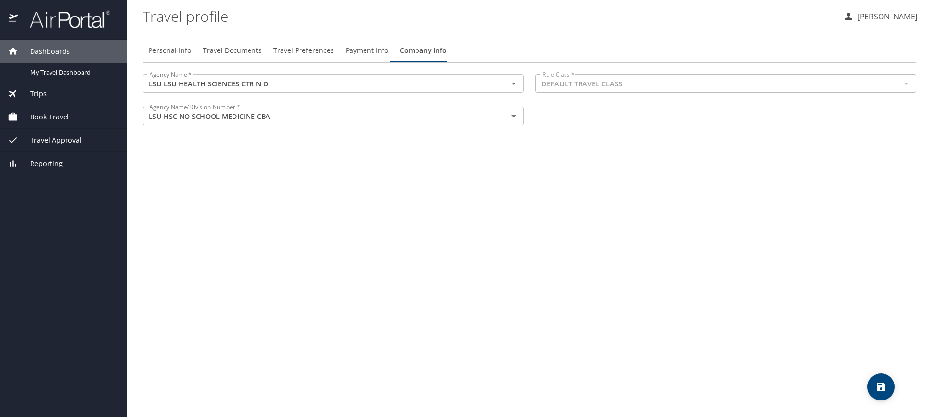
click at [40, 113] on span "Book Travel" at bounding box center [43, 117] width 51 height 11
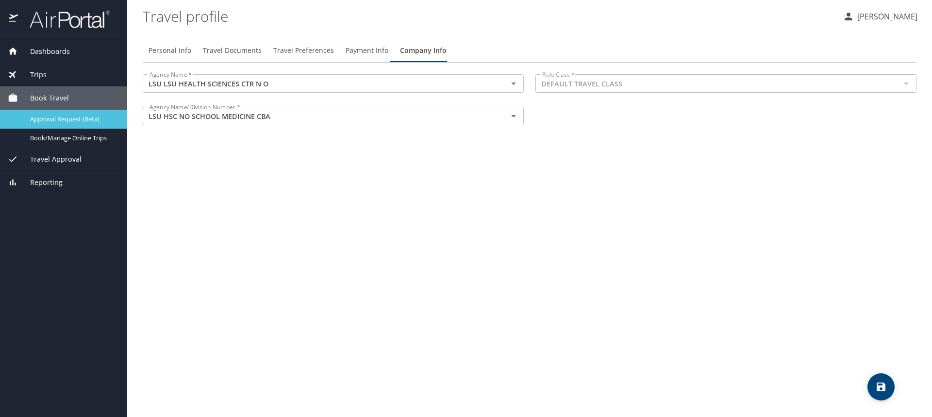
click at [88, 123] on span "Approval Request (Beta)" at bounding box center [72, 119] width 85 height 9
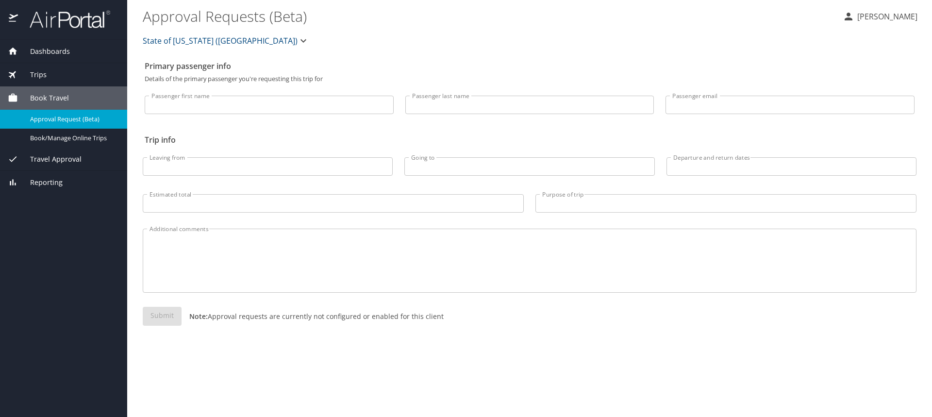
click at [854, 18] on icon "button" at bounding box center [848, 17] width 12 height 12
click at [491, 24] on div at bounding box center [466, 208] width 932 height 417
click at [55, 99] on span "Book Travel" at bounding box center [43, 98] width 51 height 11
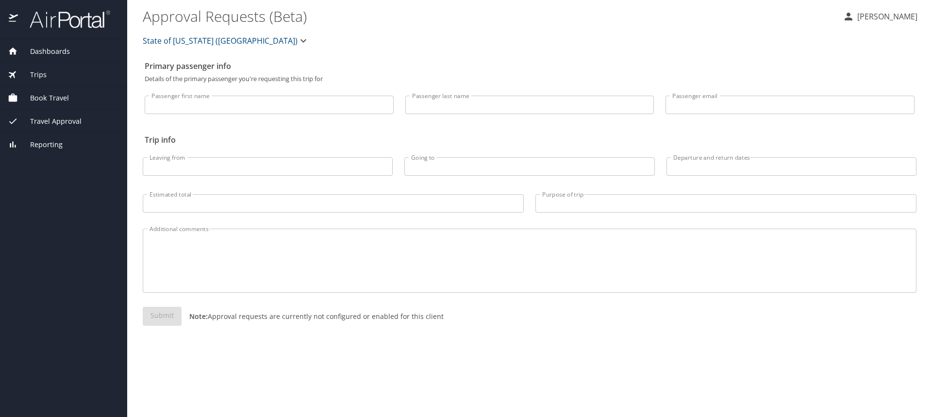
click at [297, 43] on icon "button" at bounding box center [303, 41] width 12 height 12
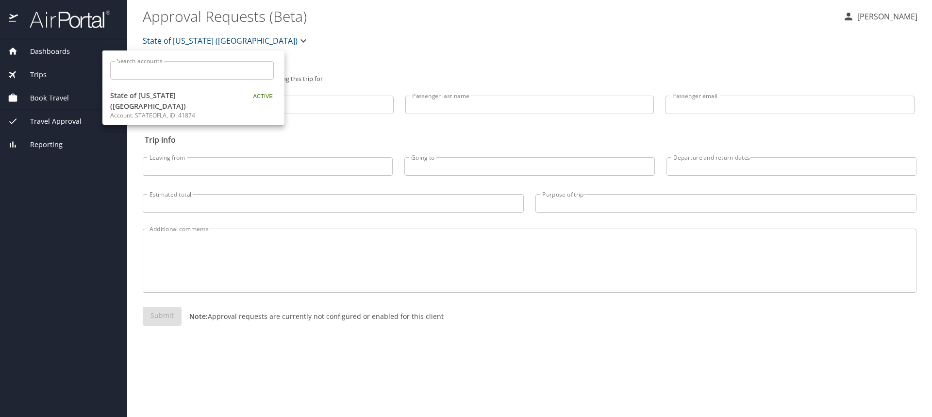
click at [240, 43] on div at bounding box center [466, 208] width 932 height 417
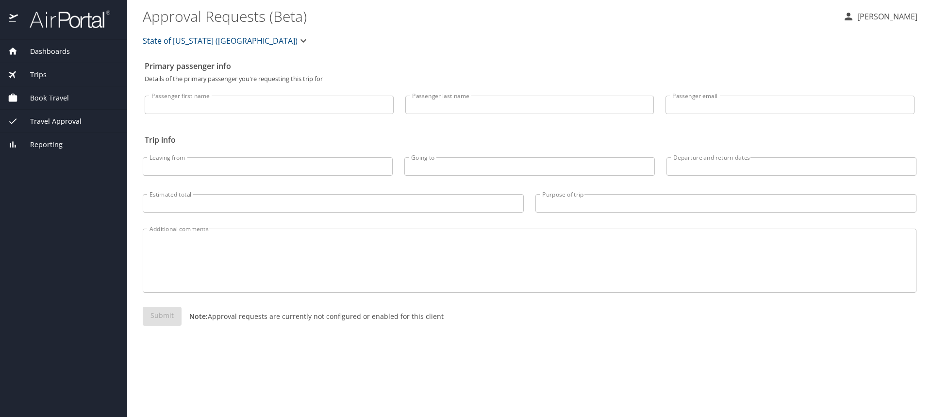
click at [43, 96] on span "Book Travel" at bounding box center [43, 98] width 51 height 11
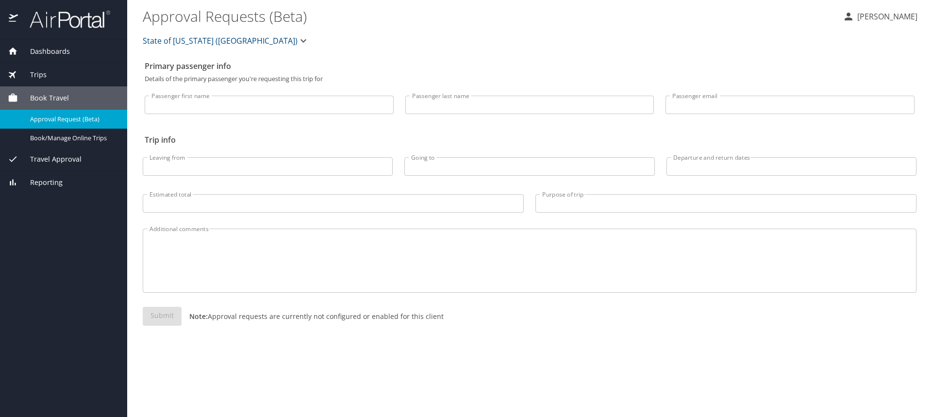
click at [49, 53] on span "Dashboards" at bounding box center [44, 51] width 52 height 11
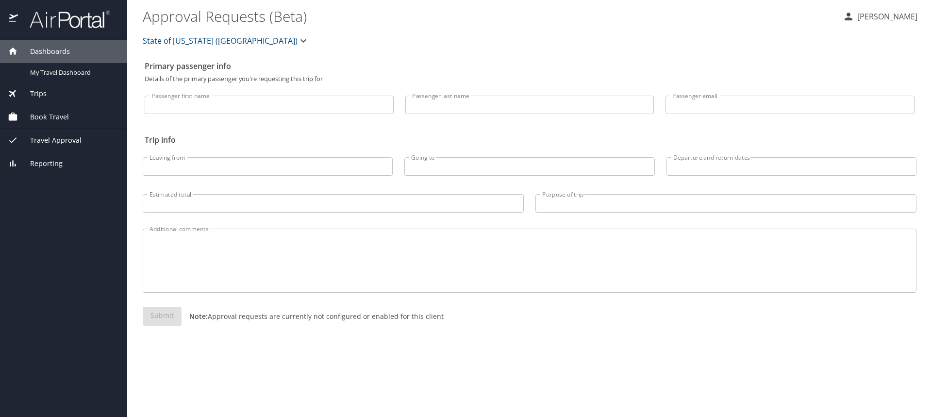
click at [49, 114] on span "Book Travel" at bounding box center [43, 117] width 51 height 11
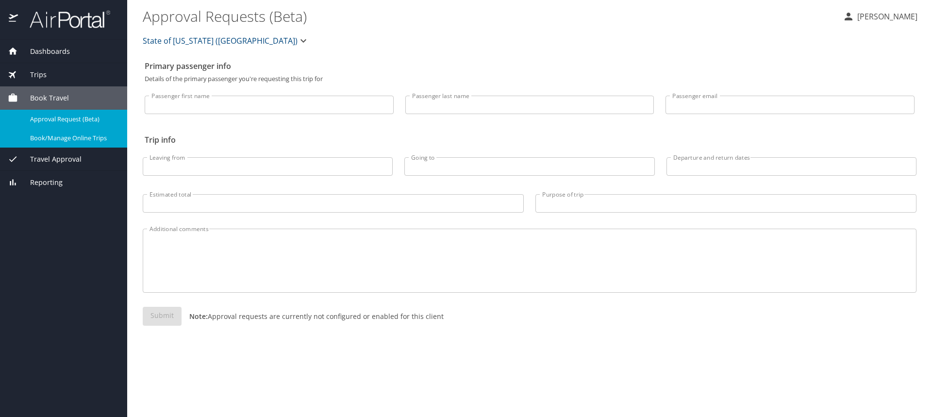
click at [59, 134] on span "Book/Manage Online Trips" at bounding box center [72, 137] width 85 height 9
click at [53, 97] on span "Book Travel" at bounding box center [43, 98] width 51 height 11
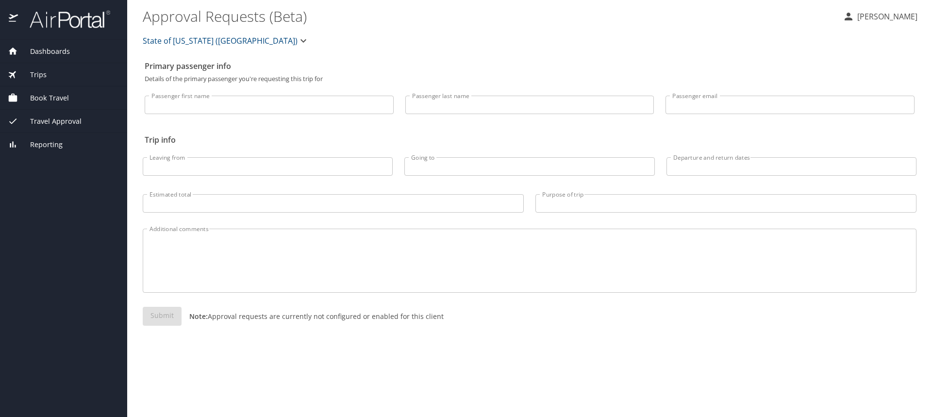
click at [51, 94] on span "Book Travel" at bounding box center [43, 98] width 51 height 11
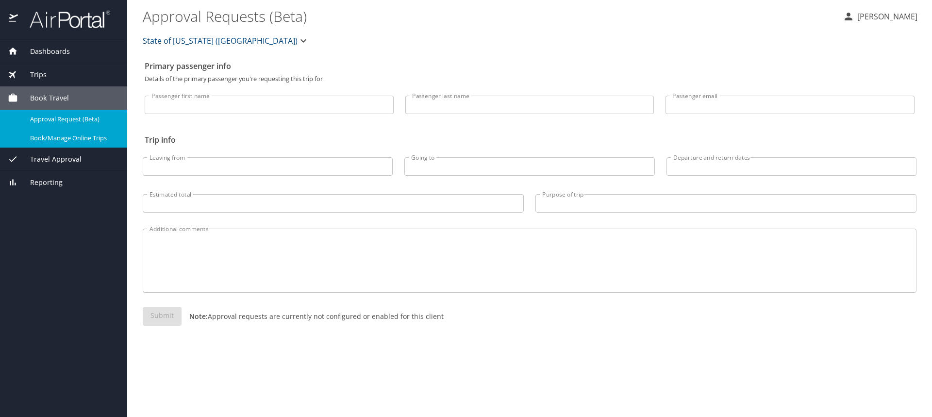
click at [50, 117] on span "Approval Request (Beta)" at bounding box center [72, 119] width 85 height 9
click at [61, 140] on span "Book/Manage Online Trips" at bounding box center [72, 137] width 85 height 9
click at [49, 94] on span "Book Travel" at bounding box center [43, 98] width 51 height 11
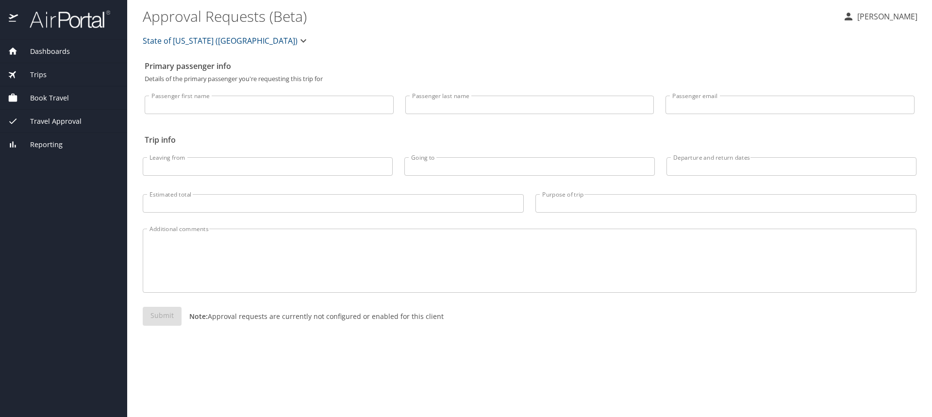
click at [49, 94] on span "Book Travel" at bounding box center [43, 98] width 51 height 11
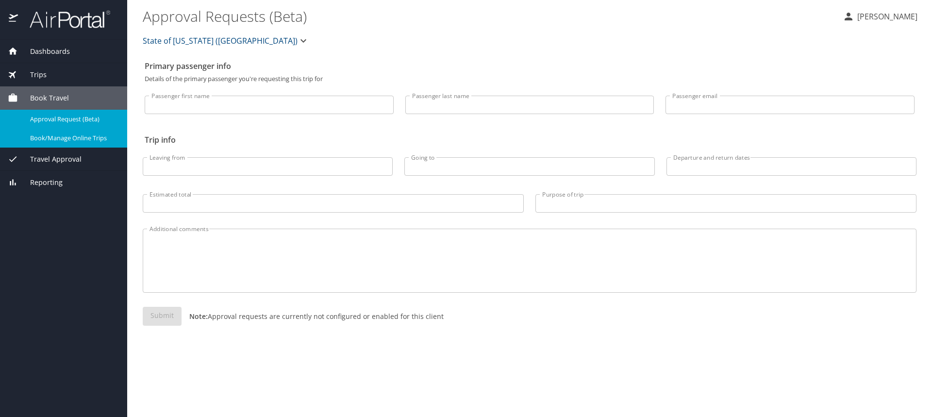
click at [53, 93] on span "Book Travel" at bounding box center [43, 98] width 51 height 11
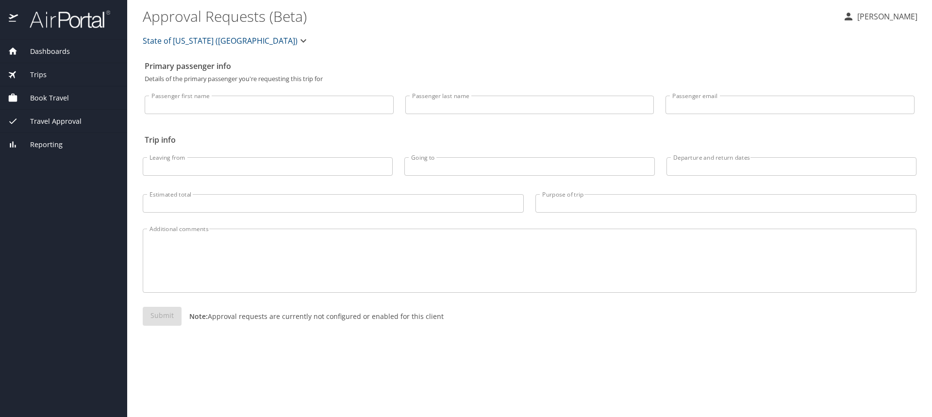
click at [50, 49] on span "Dashboards" at bounding box center [44, 51] width 52 height 11
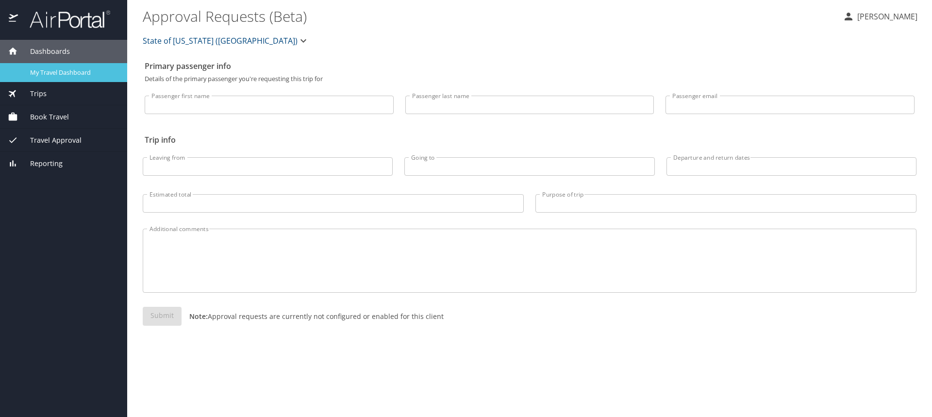
click at [72, 73] on span "My Travel Dashboard" at bounding box center [72, 72] width 85 height 9
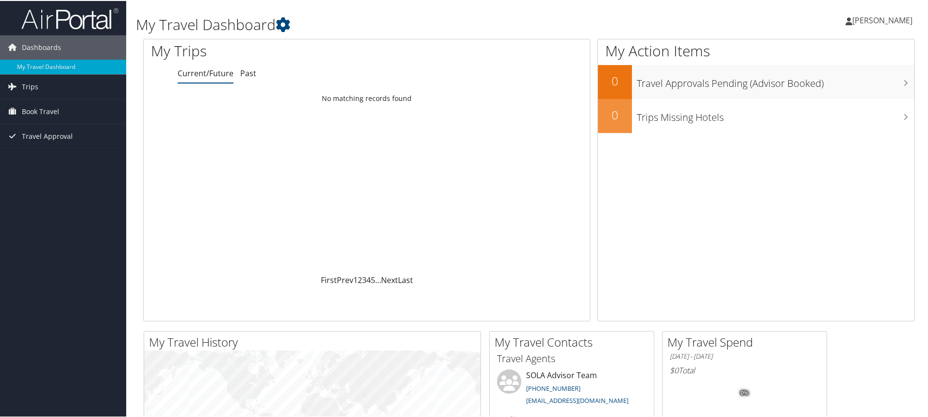
click at [892, 19] on span "[PERSON_NAME]" at bounding box center [882, 19] width 60 height 11
click at [46, 112] on span "Book Travel" at bounding box center [40, 110] width 37 height 24
click at [50, 112] on span "Book Travel" at bounding box center [40, 110] width 37 height 24
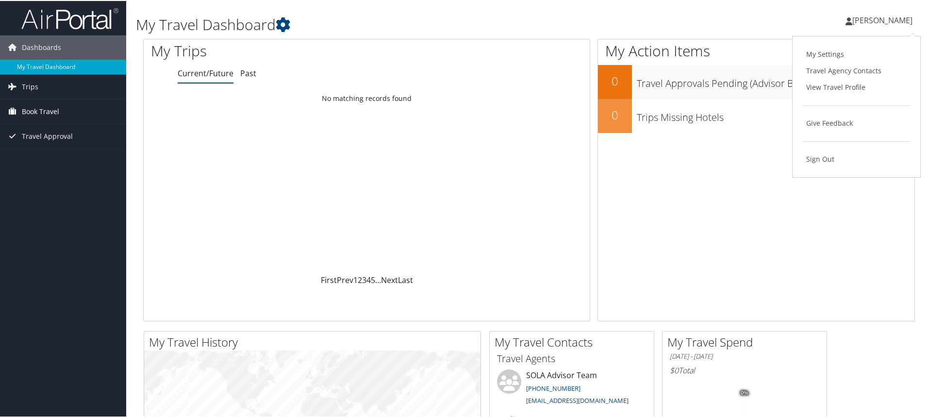
click at [50, 112] on span "Book Travel" at bounding box center [40, 110] width 37 height 24
click at [815, 54] on link "My Settings" at bounding box center [856, 53] width 108 height 16
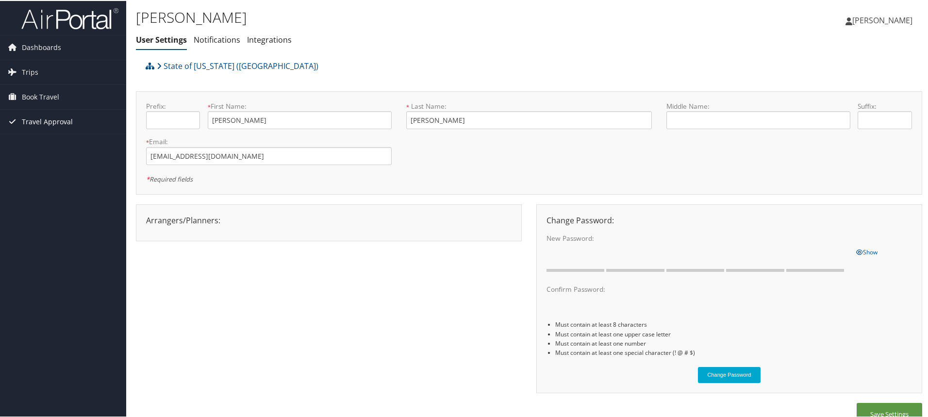
click at [20, 121] on link "Travel Approval" at bounding box center [63, 121] width 126 height 24
click at [61, 140] on link "Pending Trip Approvals" at bounding box center [63, 140] width 126 height 15
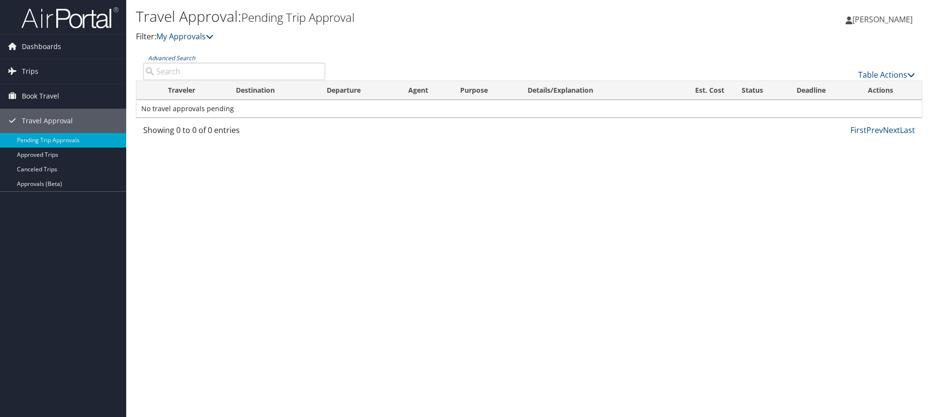
click at [891, 23] on span "[PERSON_NAME]" at bounding box center [882, 19] width 60 height 11
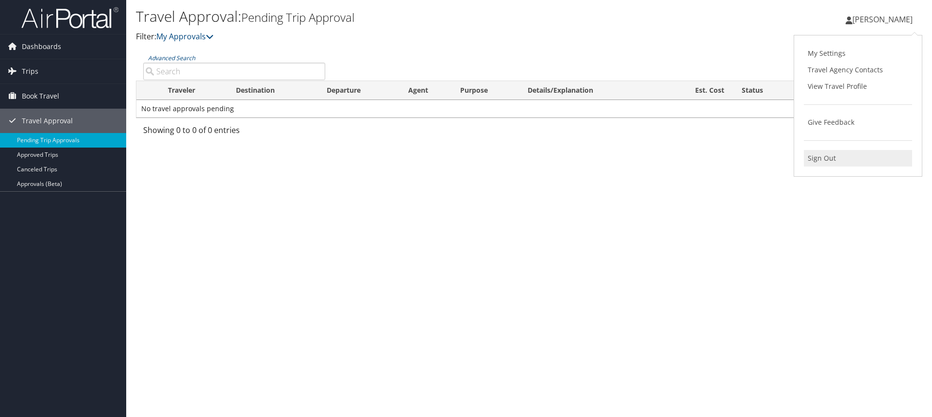
click at [814, 160] on link "Sign Out" at bounding box center [857, 158] width 108 height 16
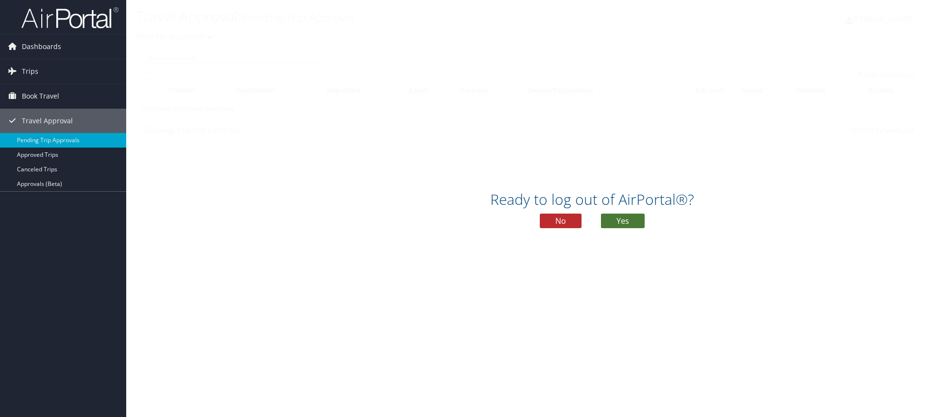
click at [625, 222] on button "Yes" at bounding box center [623, 220] width 44 height 15
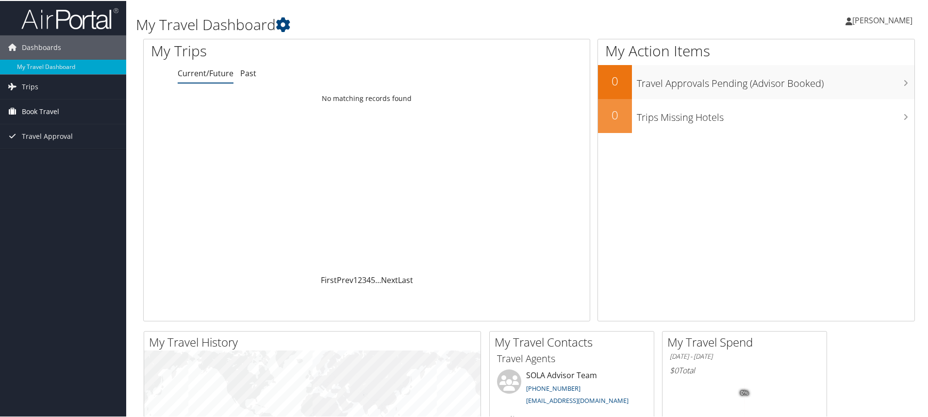
click at [57, 107] on span "Book Travel" at bounding box center [40, 110] width 37 height 24
click at [43, 160] on link "Book/Manage Online Trips" at bounding box center [63, 159] width 126 height 15
